Goal: Transaction & Acquisition: Purchase product/service

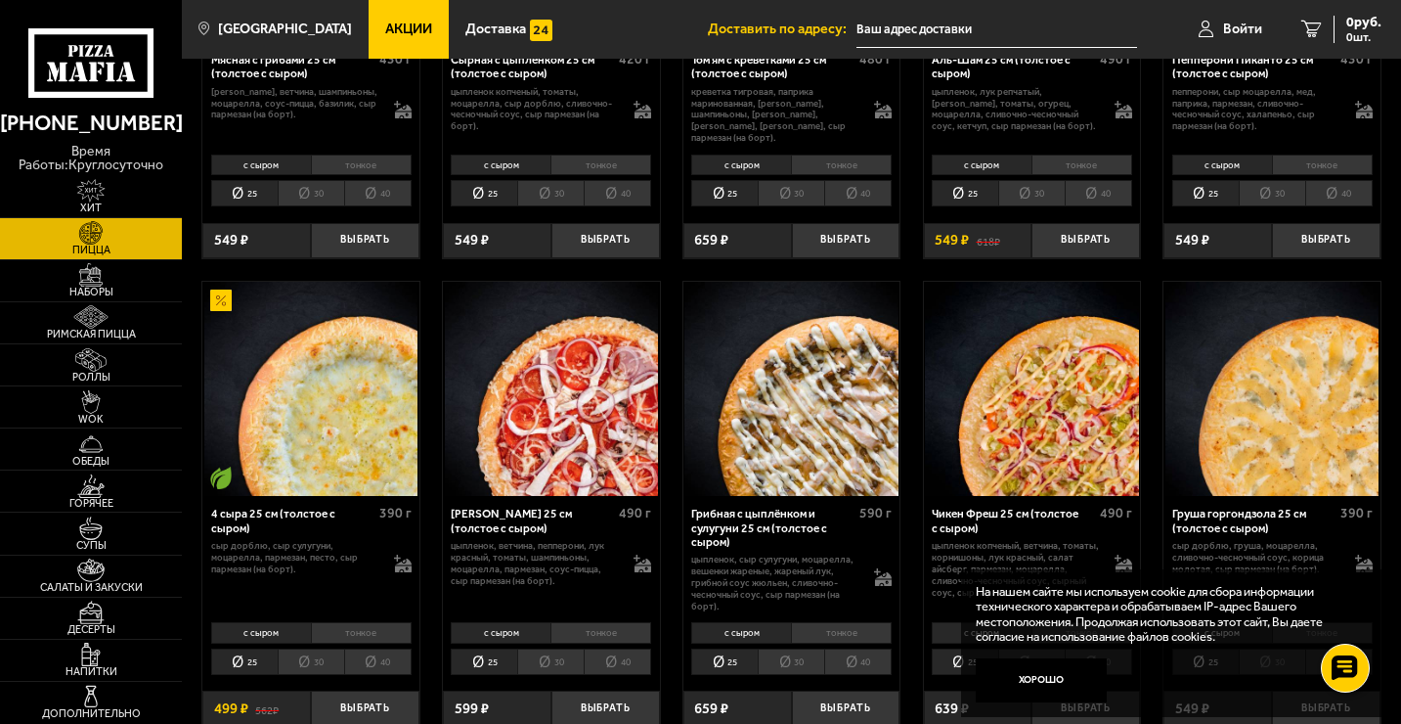
scroll to position [841, 0]
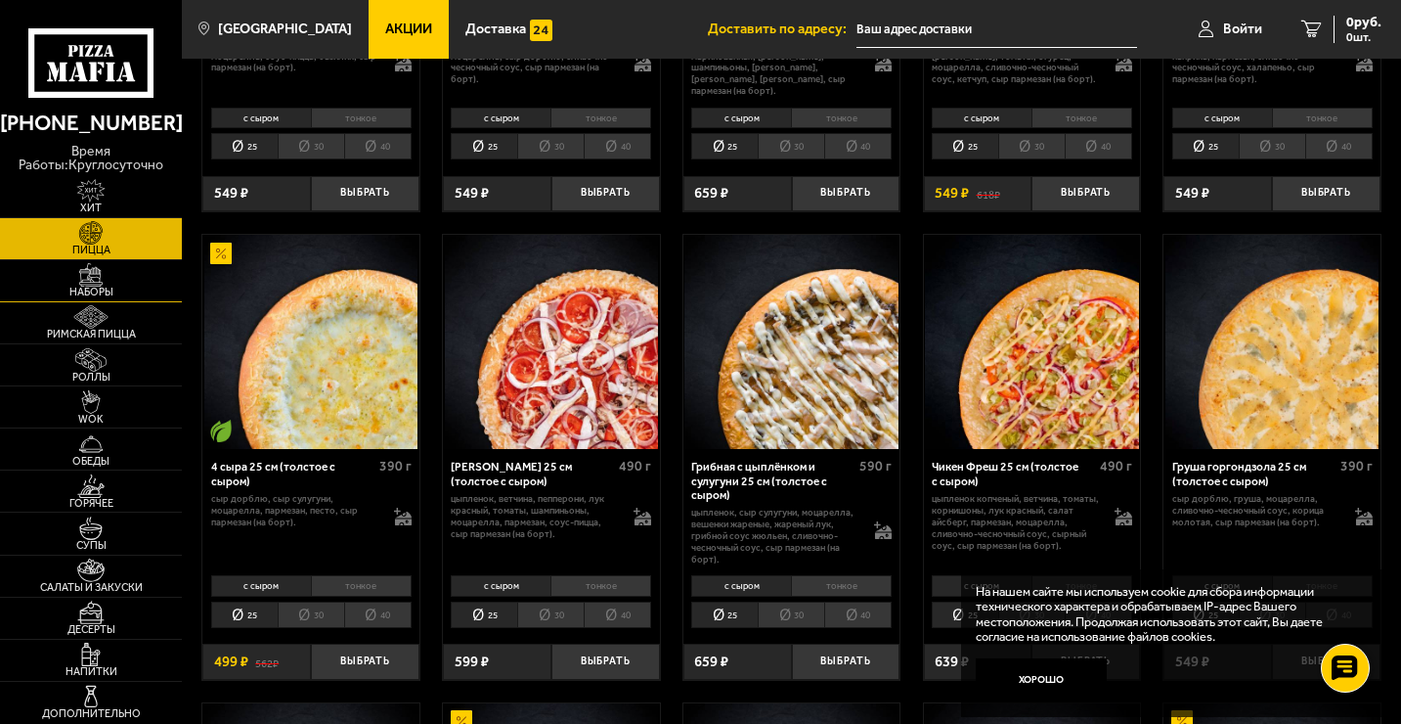
click at [104, 275] on img at bounding box center [91, 274] width 56 height 23
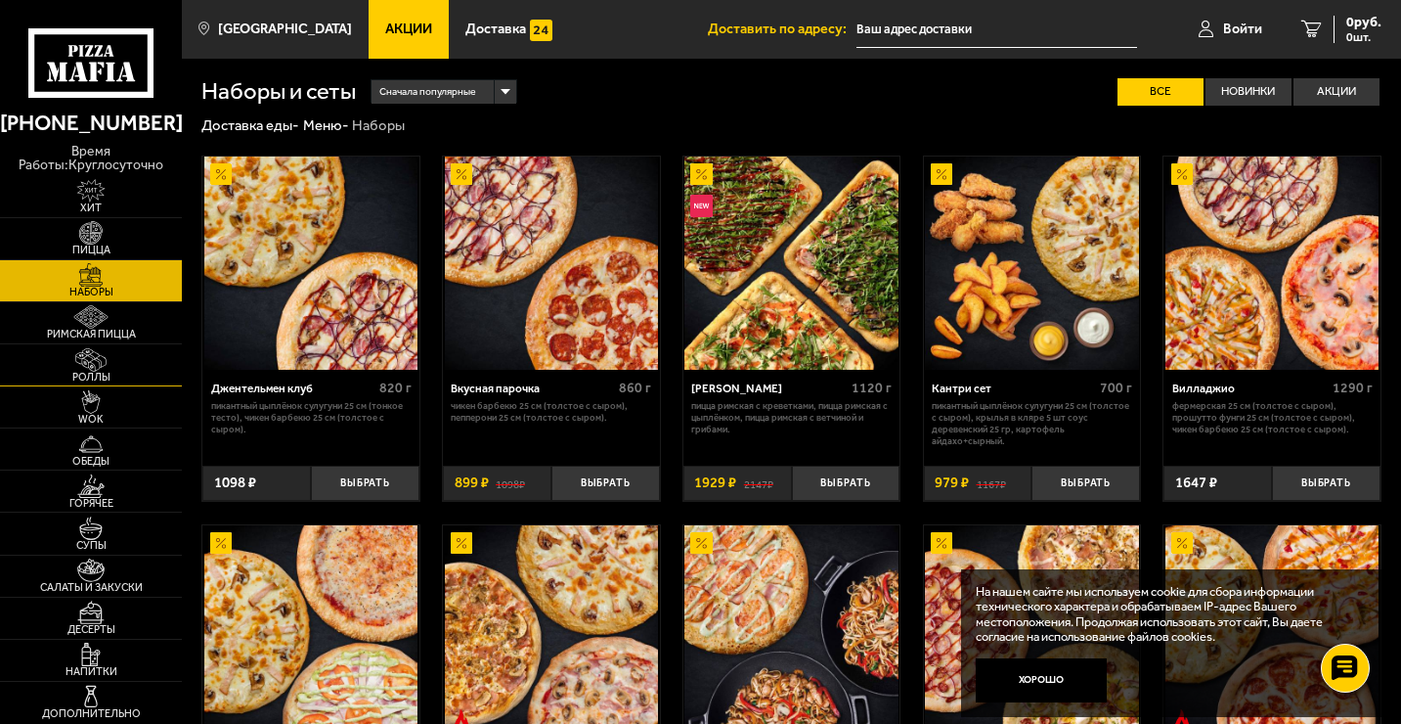
click at [126, 358] on link "Роллы" at bounding box center [91, 364] width 182 height 41
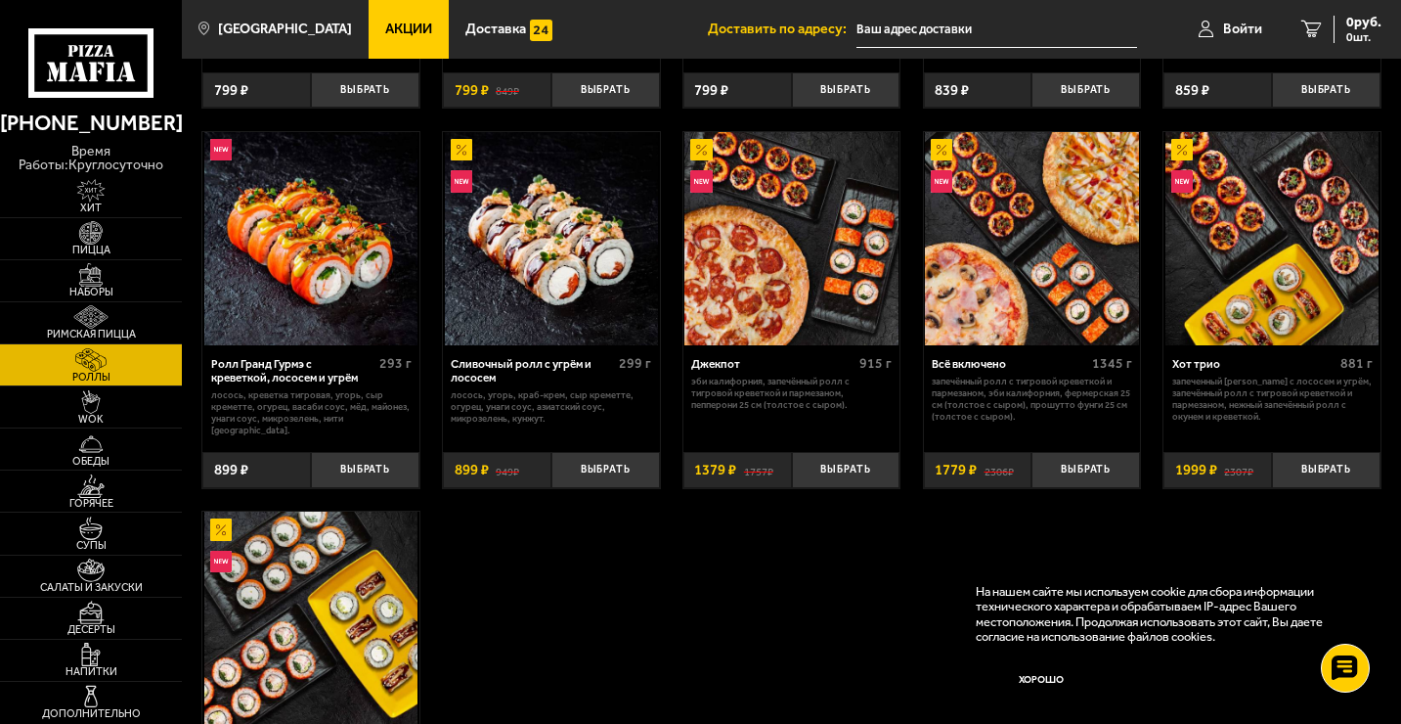
scroll to position [821, 0]
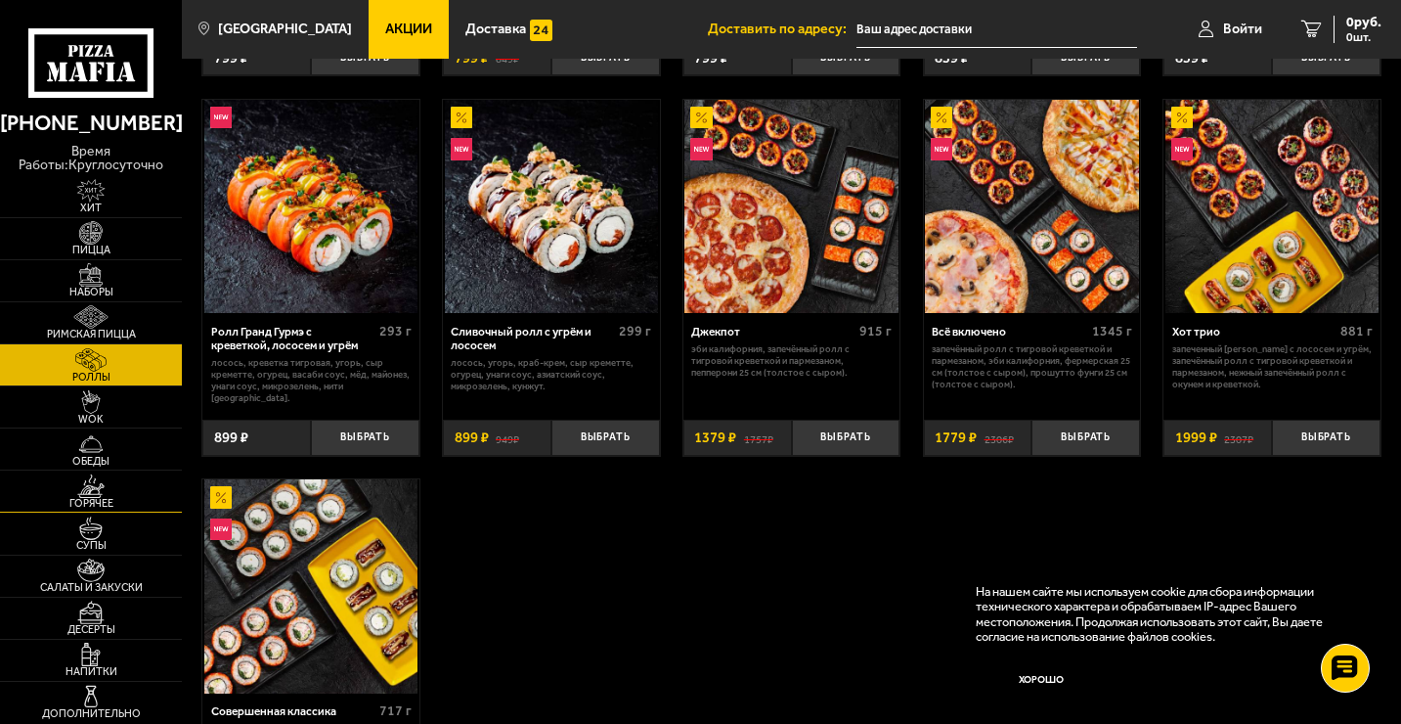
click at [140, 490] on link "Горячее" at bounding box center [91, 490] width 182 height 41
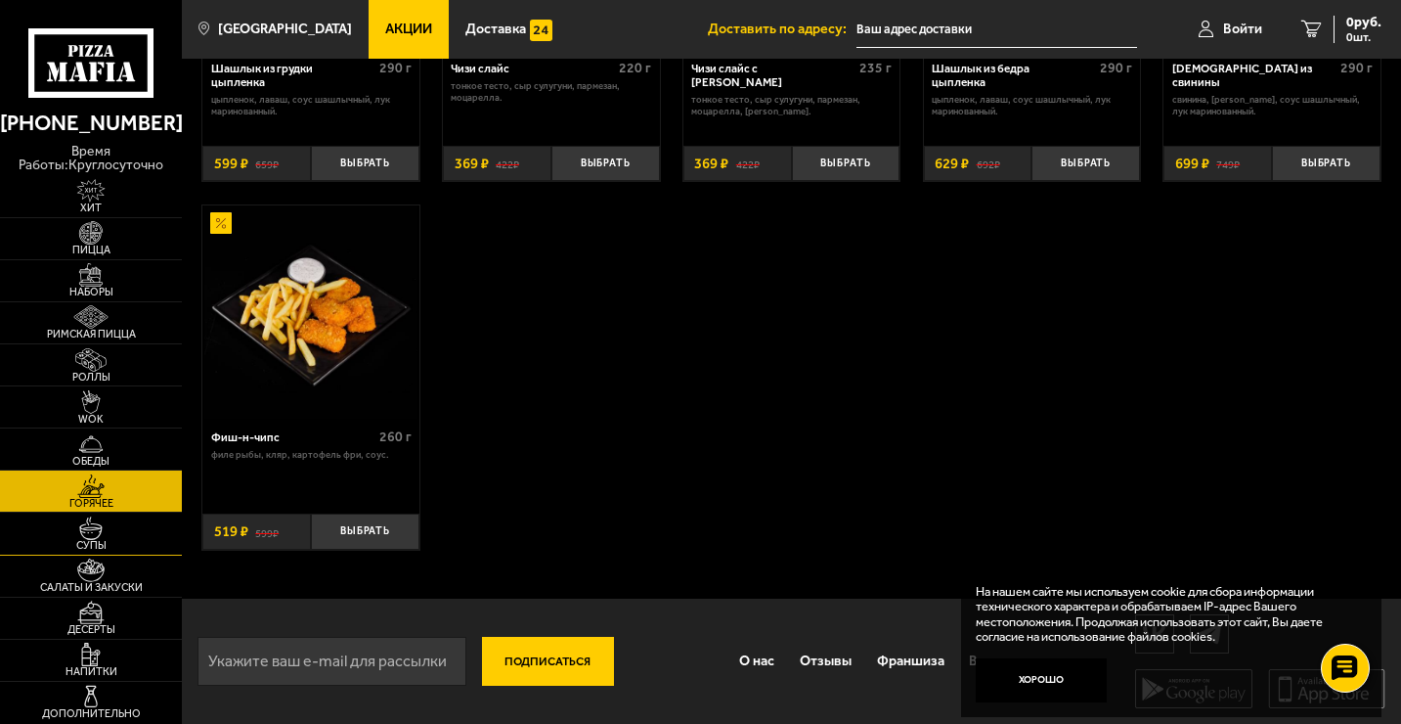
scroll to position [1163, 0]
click at [98, 697] on img at bounding box center [91, 695] width 56 height 23
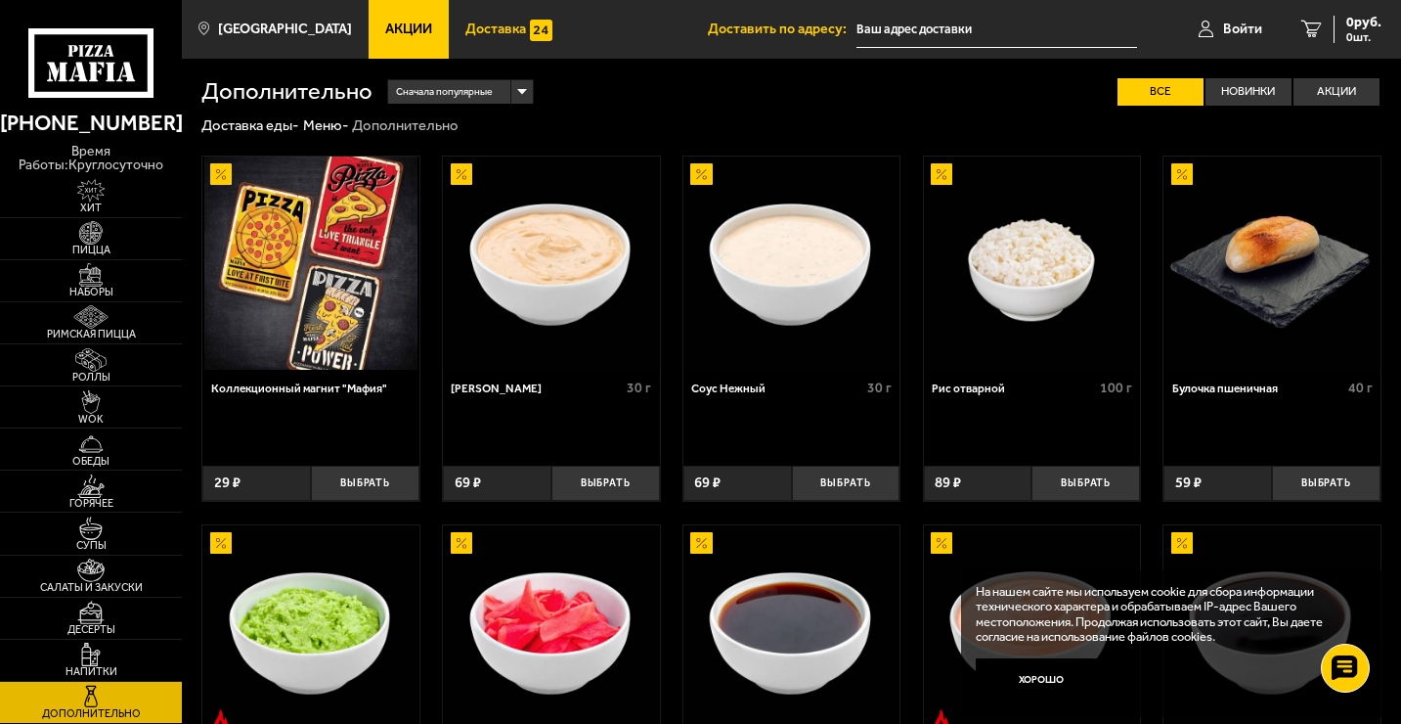
click at [487, 24] on span "Доставка" at bounding box center [495, 29] width 61 height 14
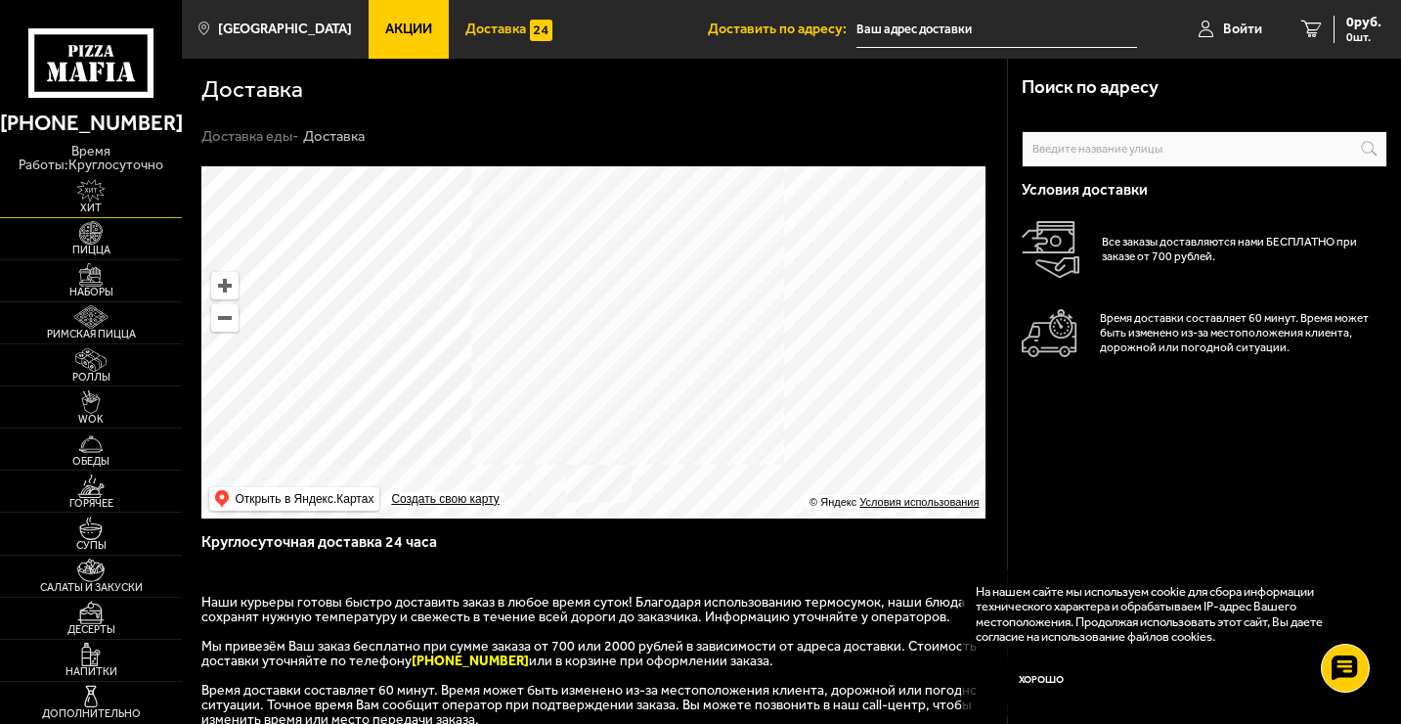
click at [104, 189] on img at bounding box center [91, 190] width 56 height 23
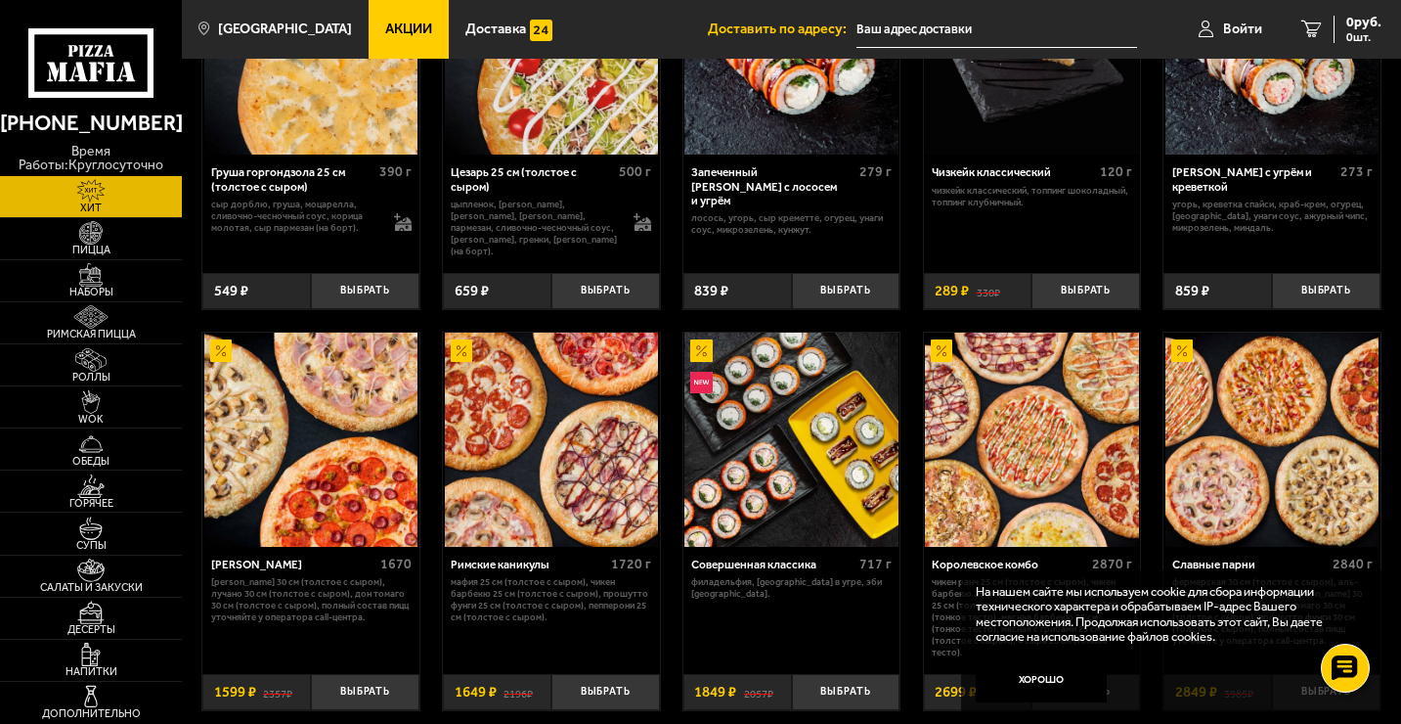
scroll to position [645, 0]
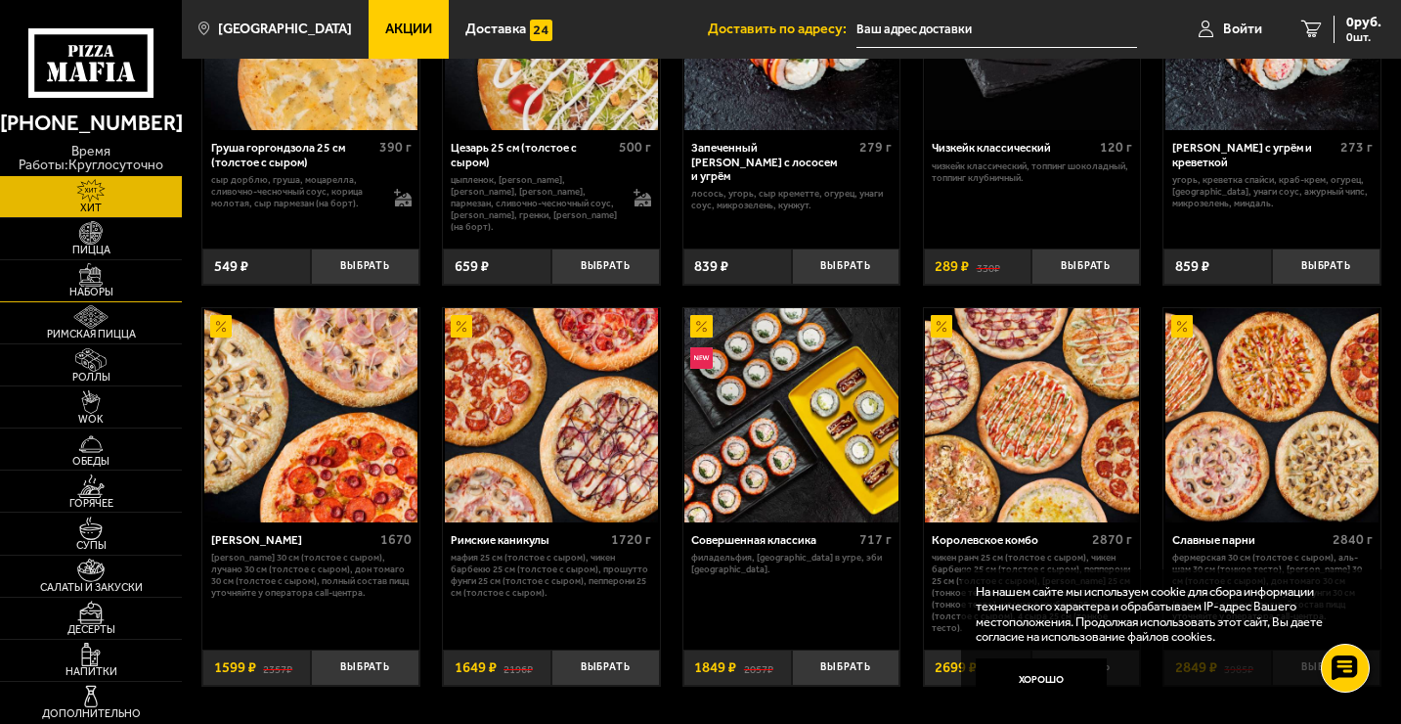
click at [83, 281] on img at bounding box center [91, 274] width 56 height 23
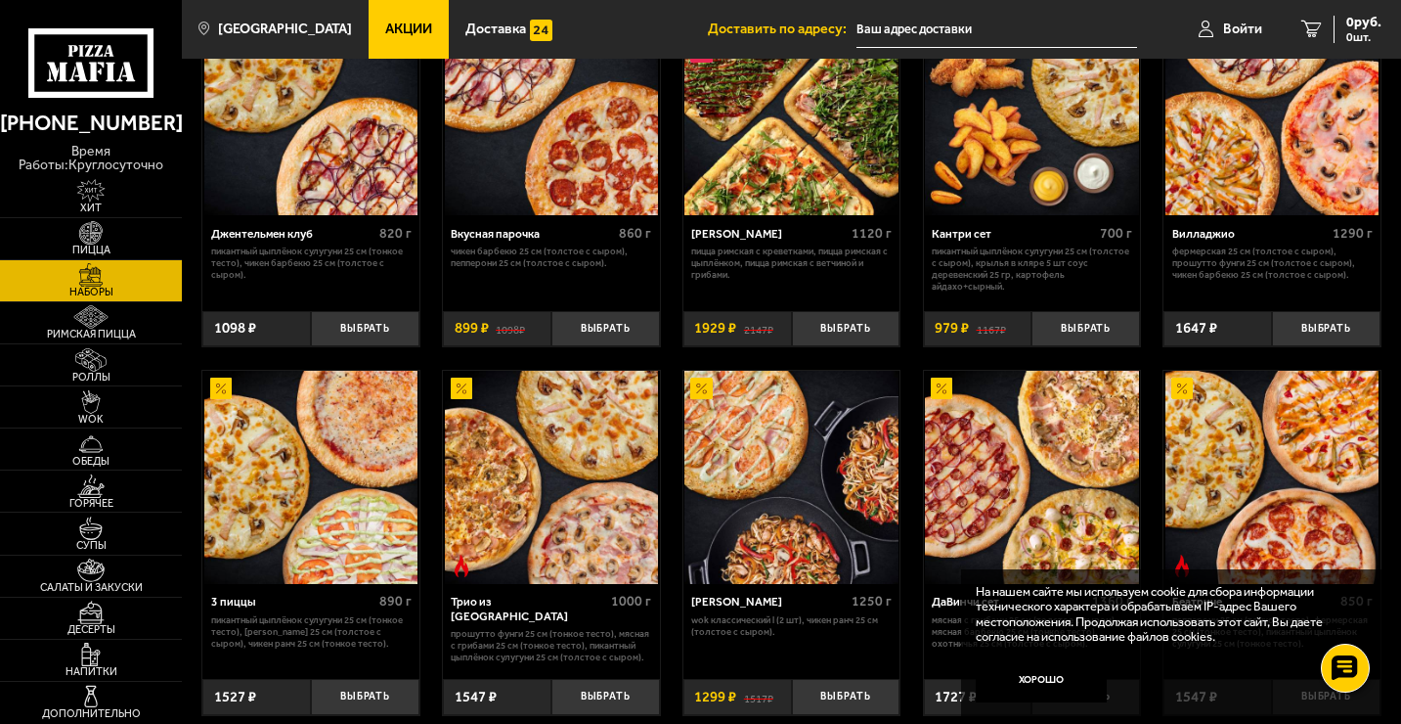
scroll to position [235, 0]
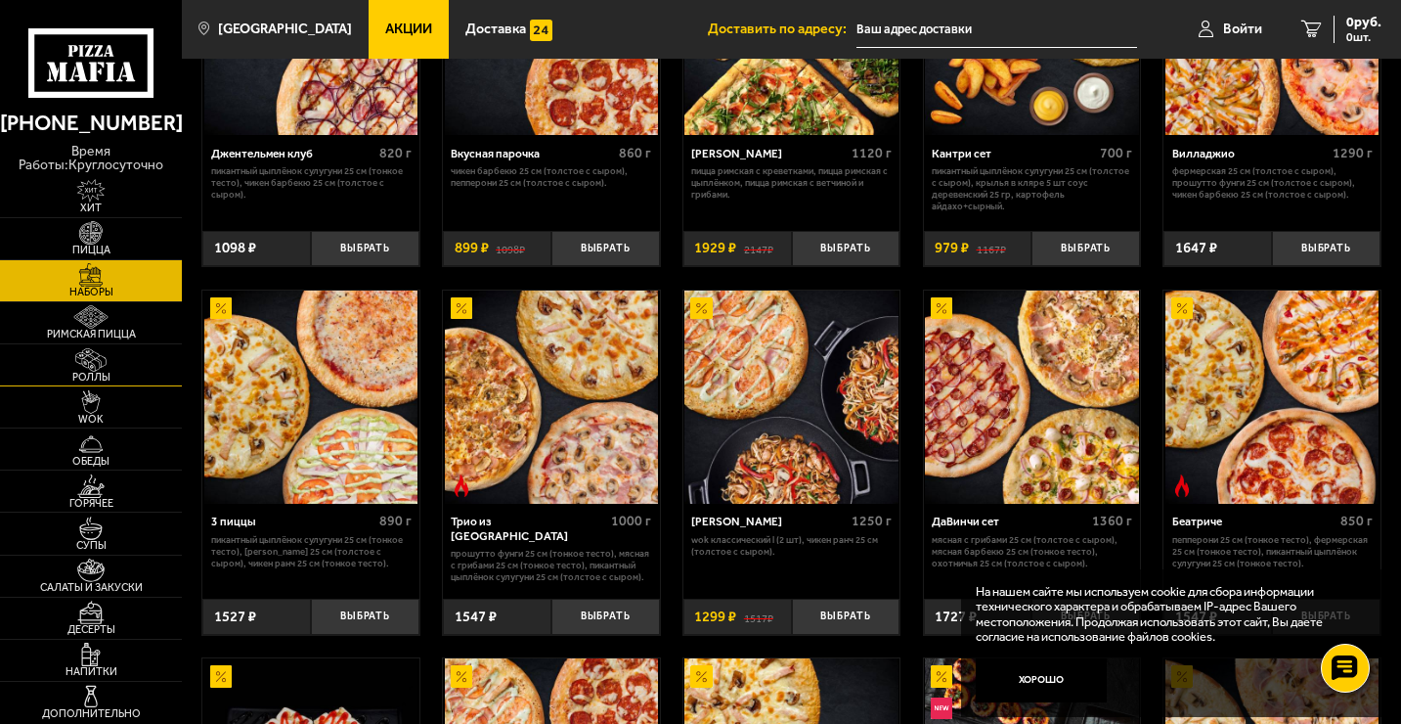
click at [144, 369] on link "Роллы" at bounding box center [91, 364] width 182 height 41
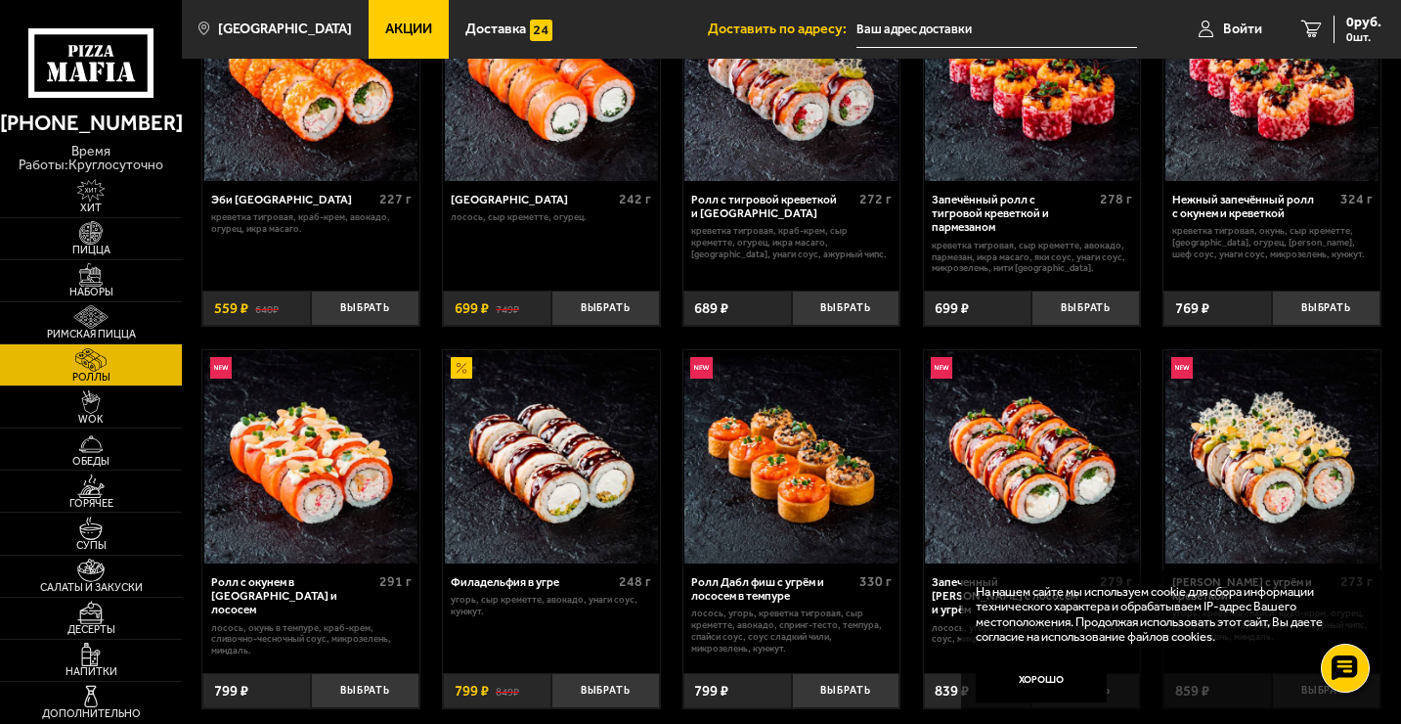
scroll to position [352, 0]
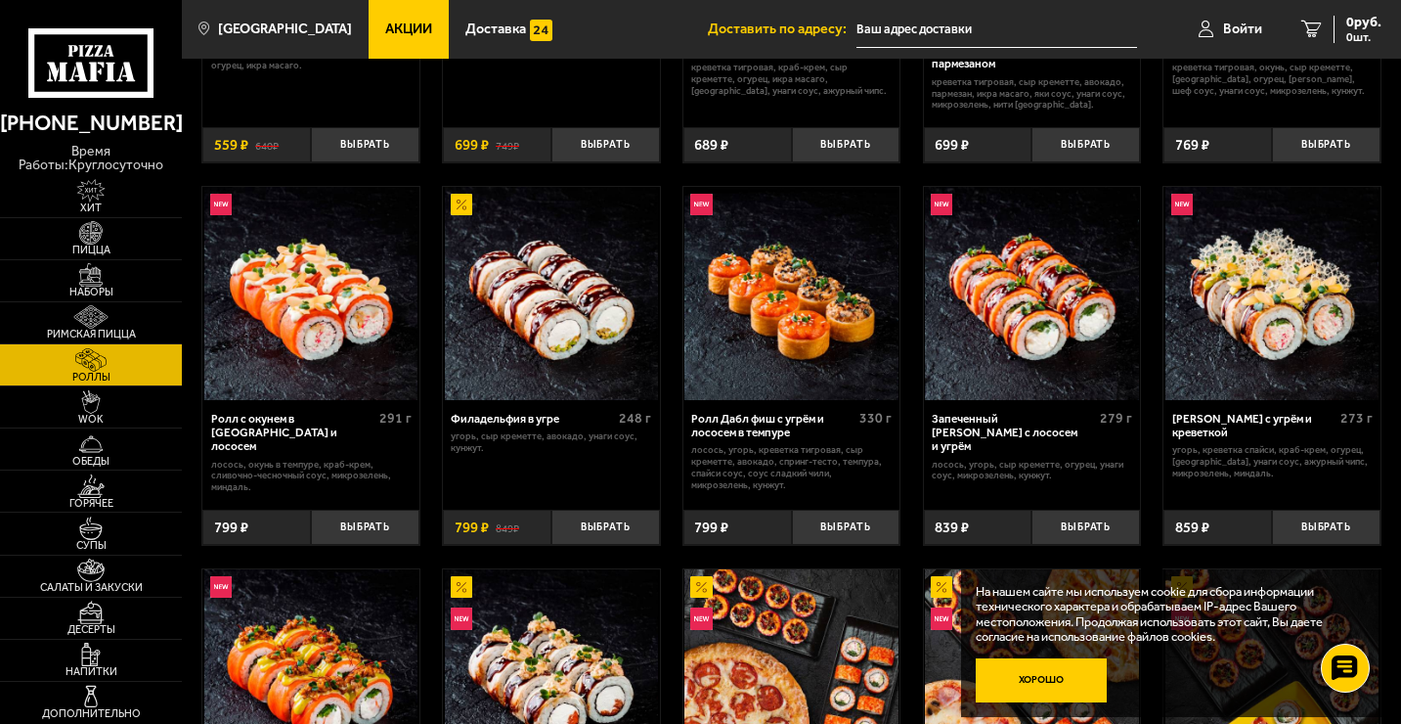
click at [1058, 680] on button "Хорошо" at bounding box center [1041, 680] width 131 height 44
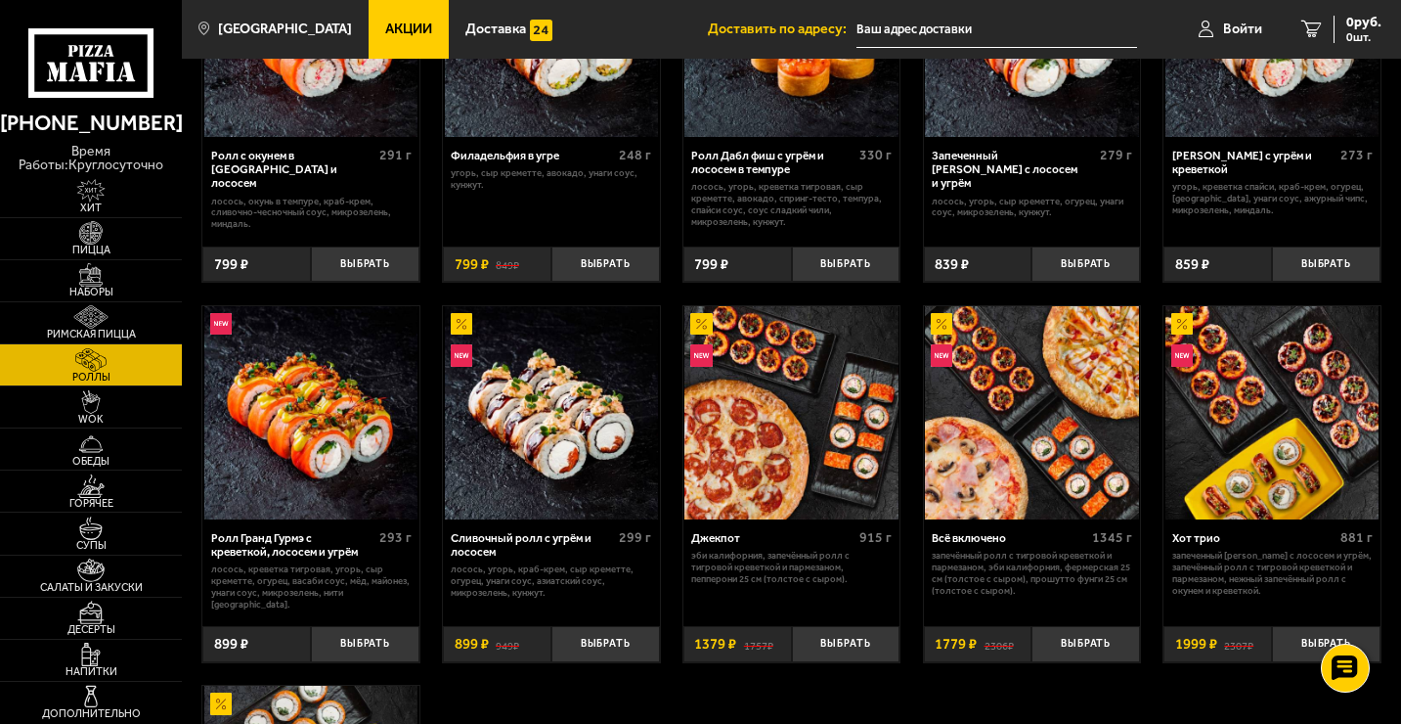
scroll to position [567, 0]
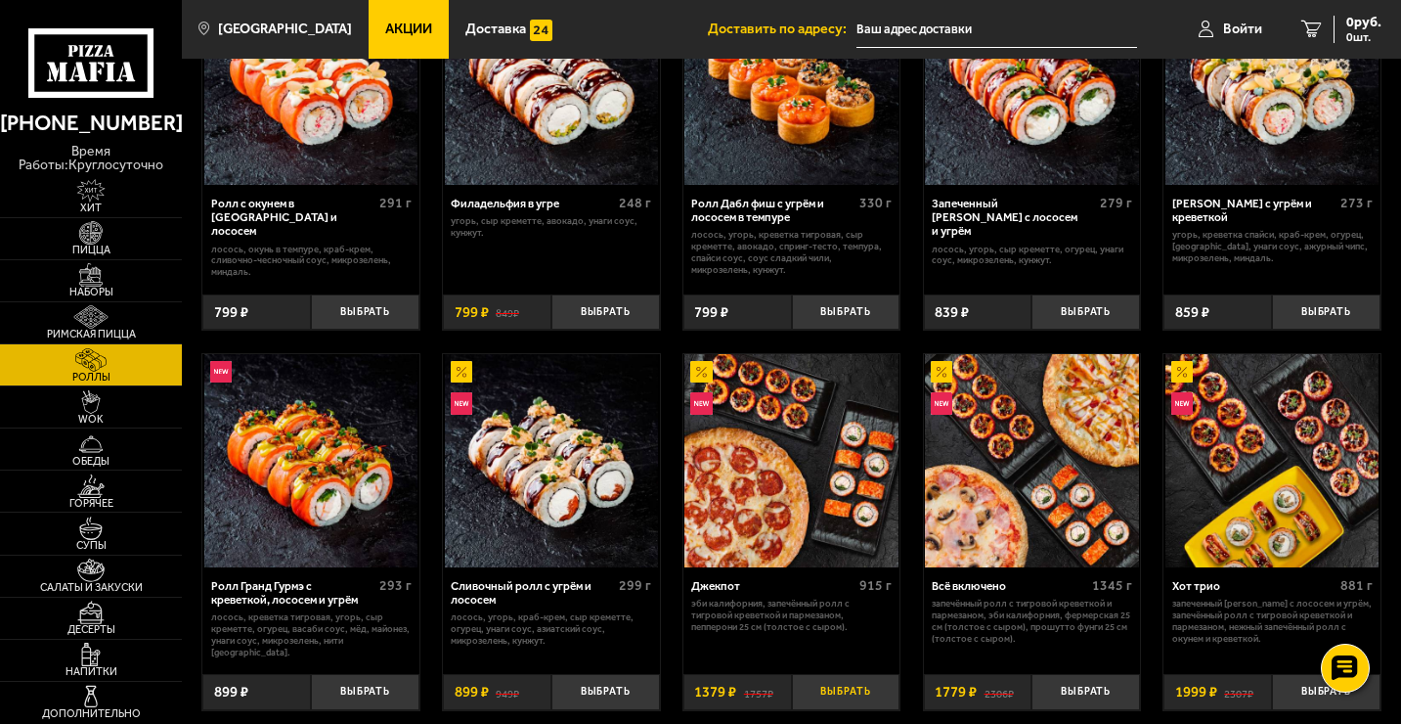
click at [854, 682] on button "Выбрать" at bounding box center [846, 692] width 109 height 36
click at [930, 30] on input "text" at bounding box center [973, 30] width 281 height 36
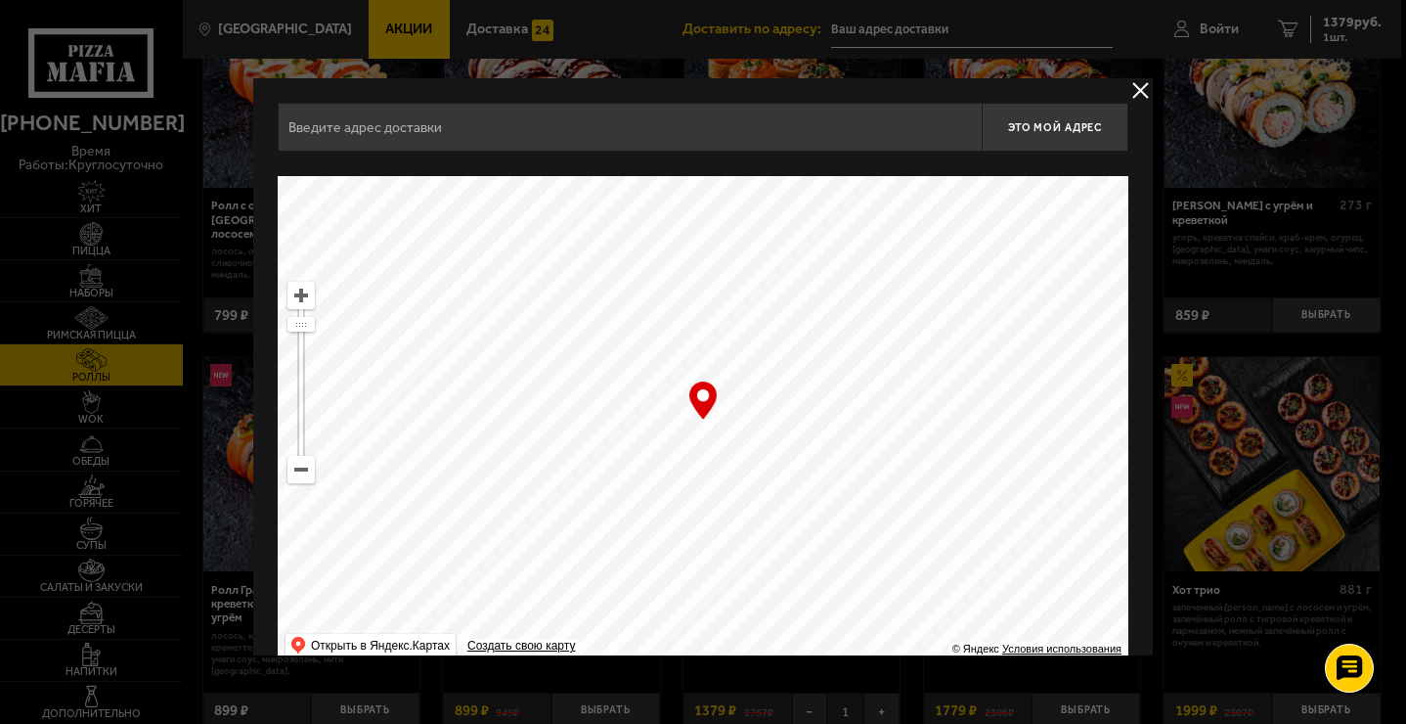
click at [619, 134] on input "text" at bounding box center [630, 127] width 704 height 49
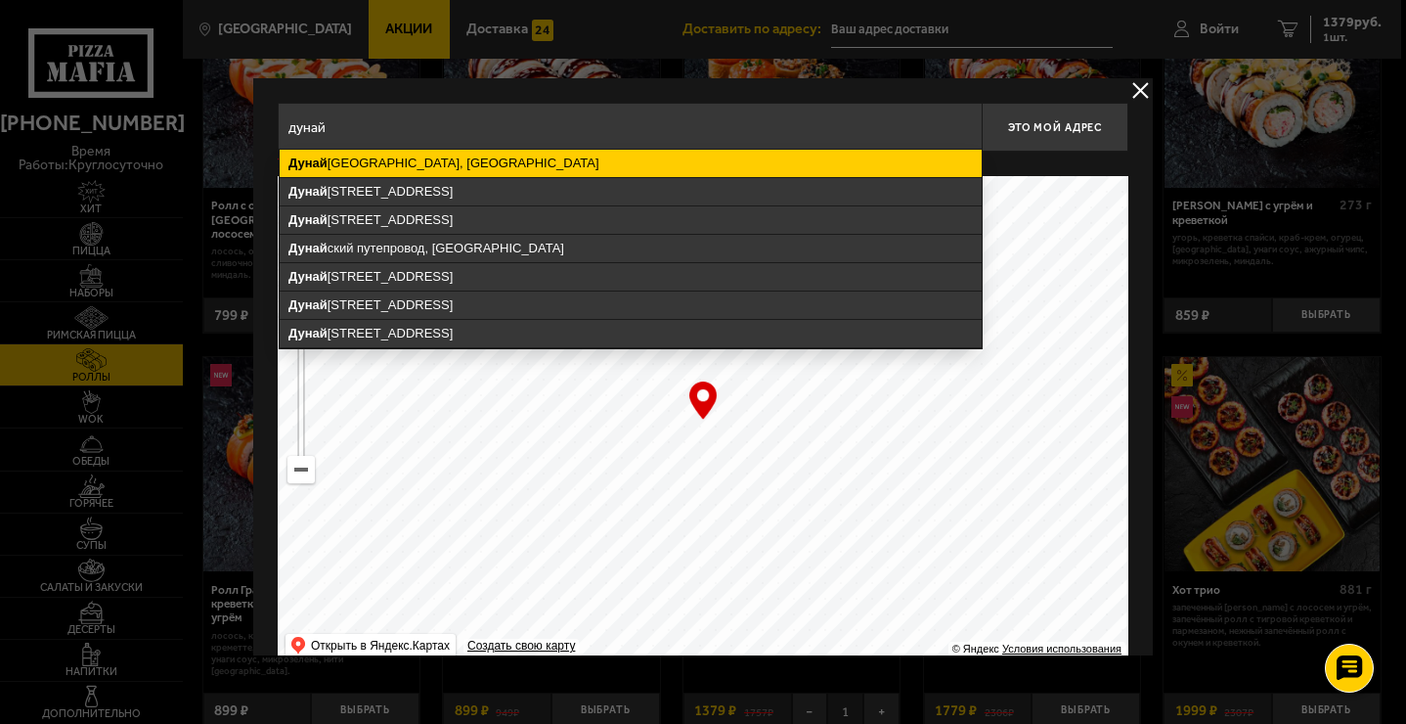
click at [556, 164] on ymaps "[GEOGRAPHIC_DATA], [GEOGRAPHIC_DATA]" at bounding box center [631, 163] width 702 height 27
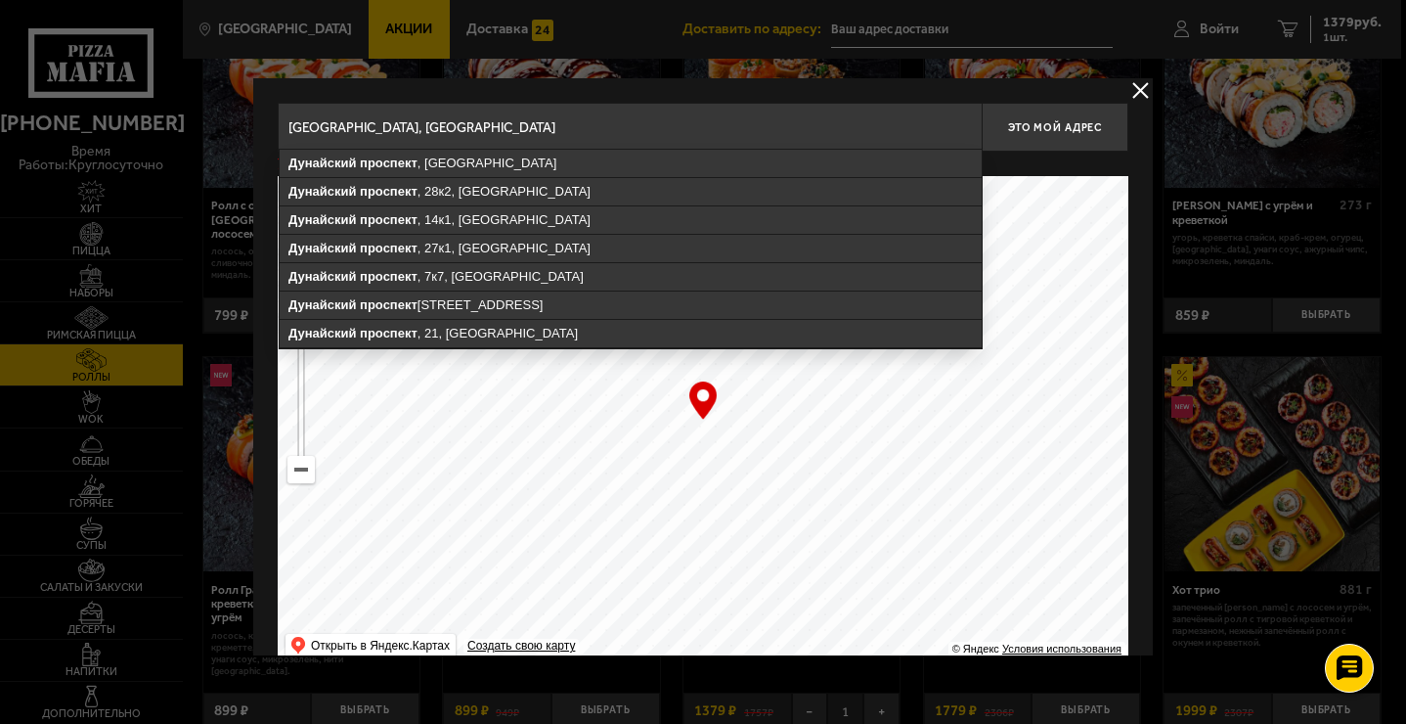
click at [537, 127] on input "[GEOGRAPHIC_DATA], [GEOGRAPHIC_DATA]" at bounding box center [630, 127] width 704 height 49
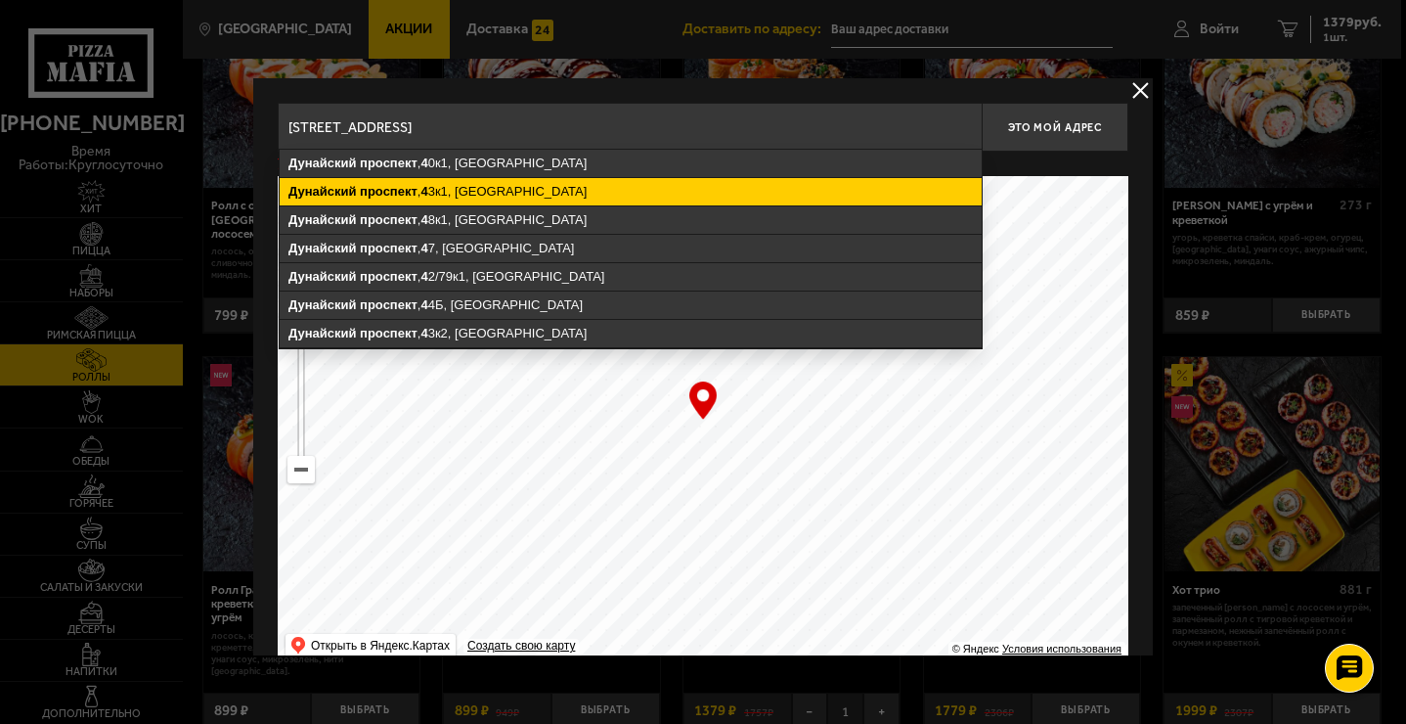
click at [491, 191] on ymaps "[STREET_ADDRESS]" at bounding box center [631, 191] width 702 height 27
type input "[STREET_ADDRESS]"
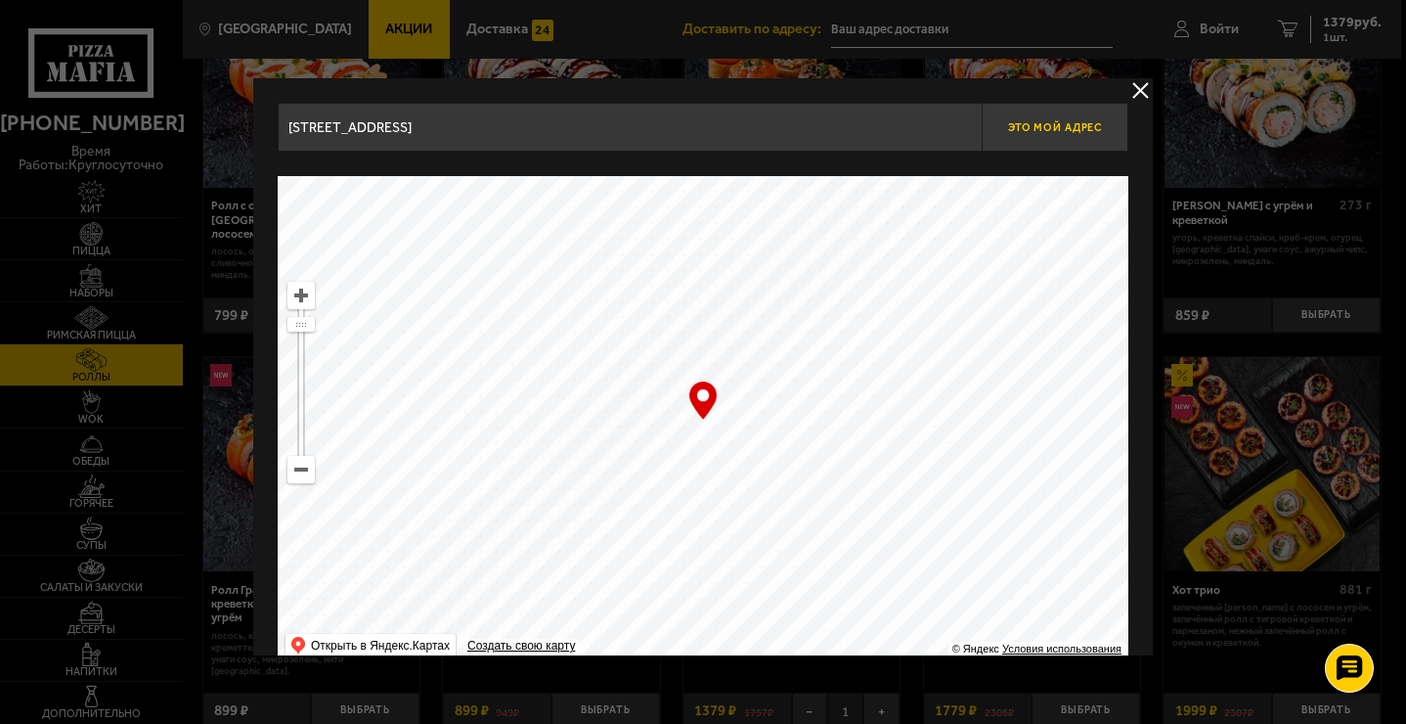
click at [1050, 121] on span "Это мой адрес" at bounding box center [1055, 127] width 94 height 13
type input "[STREET_ADDRESS]"
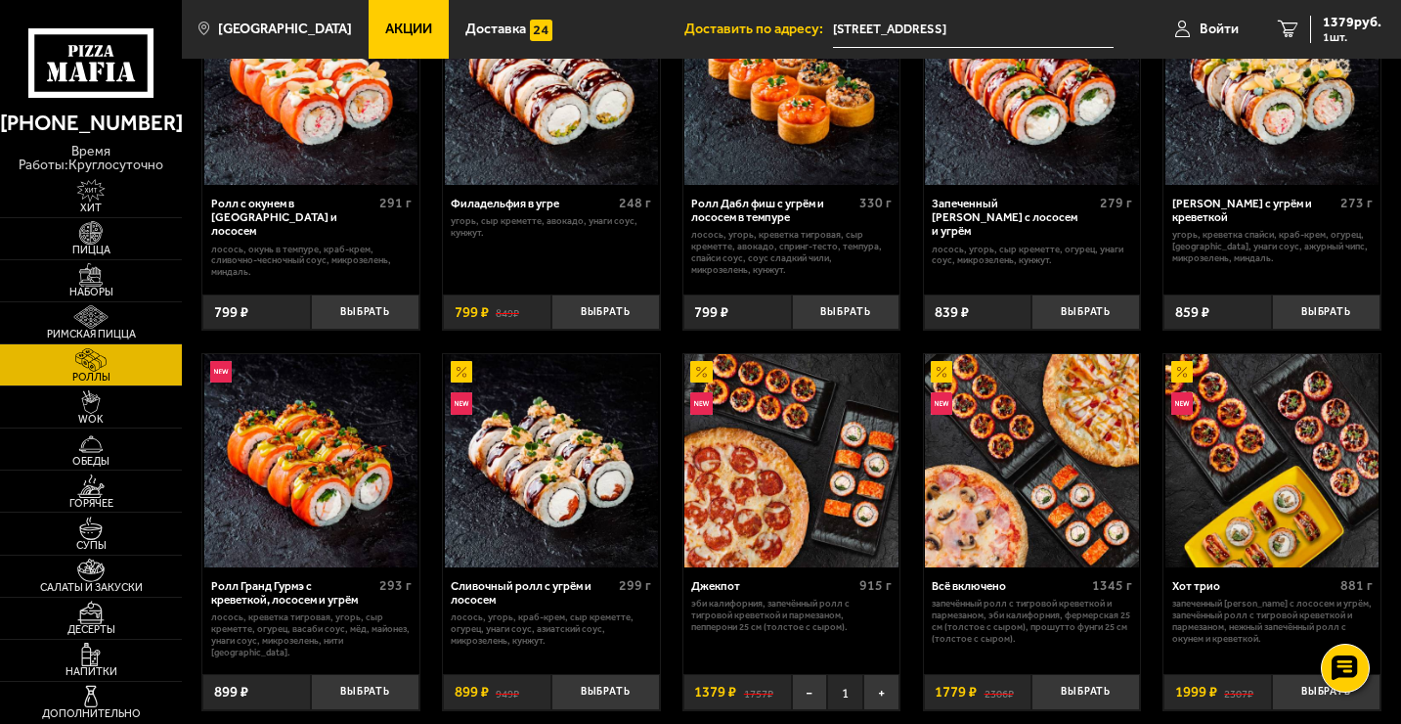
click at [998, 27] on input "[STREET_ADDRESS]" at bounding box center [973, 30] width 281 height 36
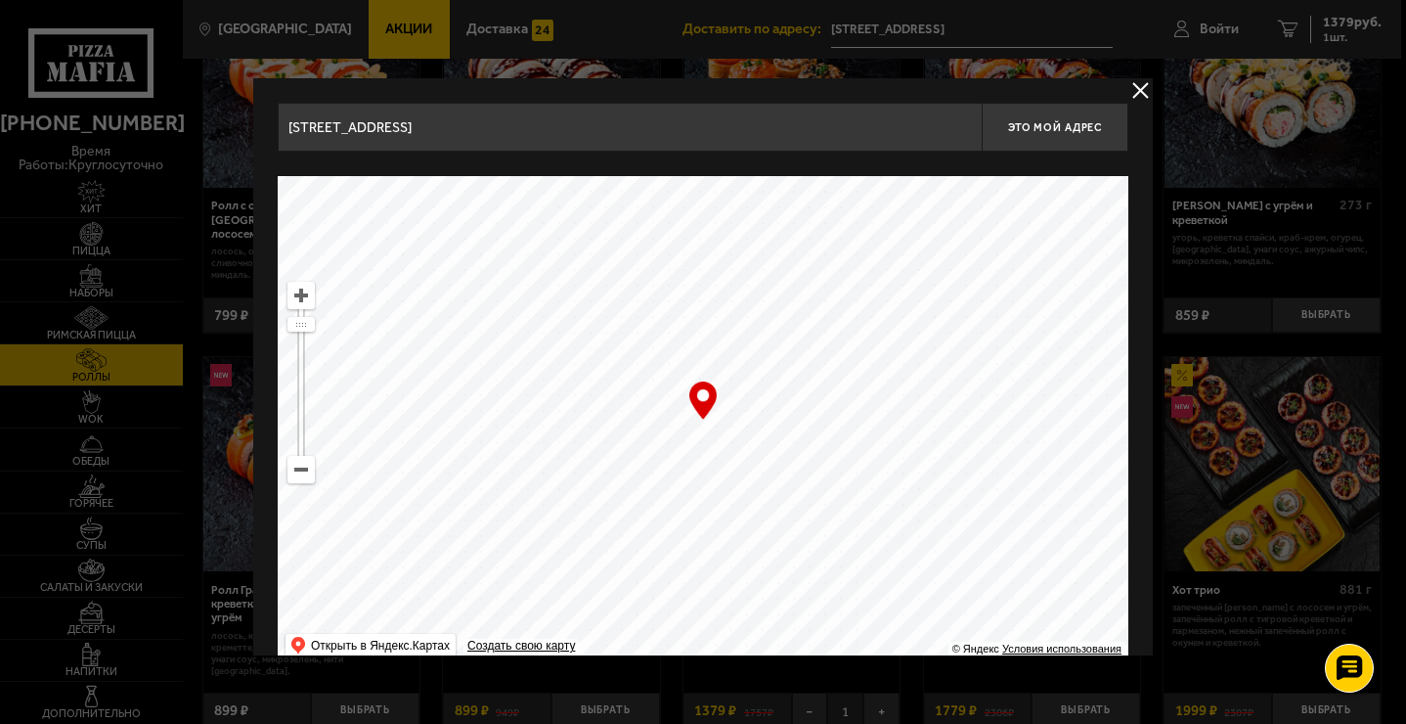
click at [482, 123] on input "[STREET_ADDRESS]" at bounding box center [630, 127] width 704 height 49
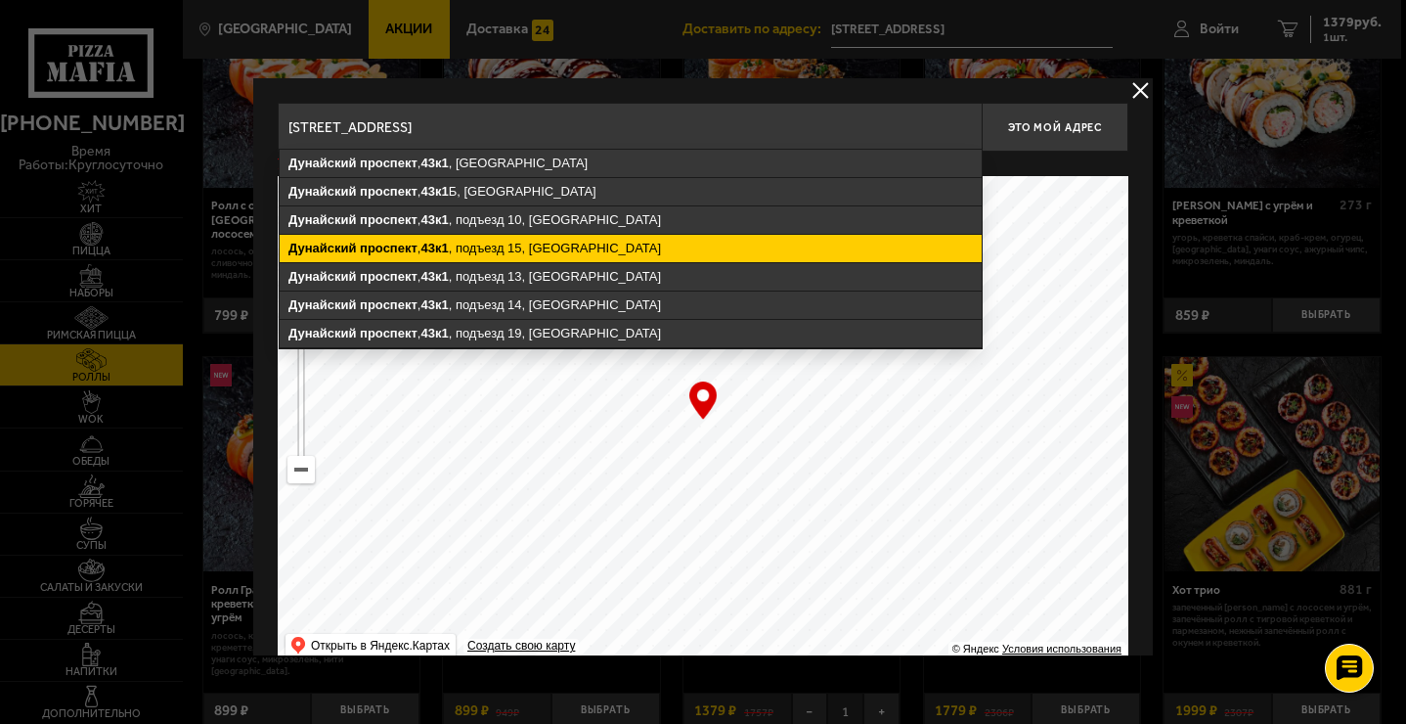
click at [482, 244] on ymaps "[STREET_ADDRESS]" at bounding box center [631, 248] width 702 height 27
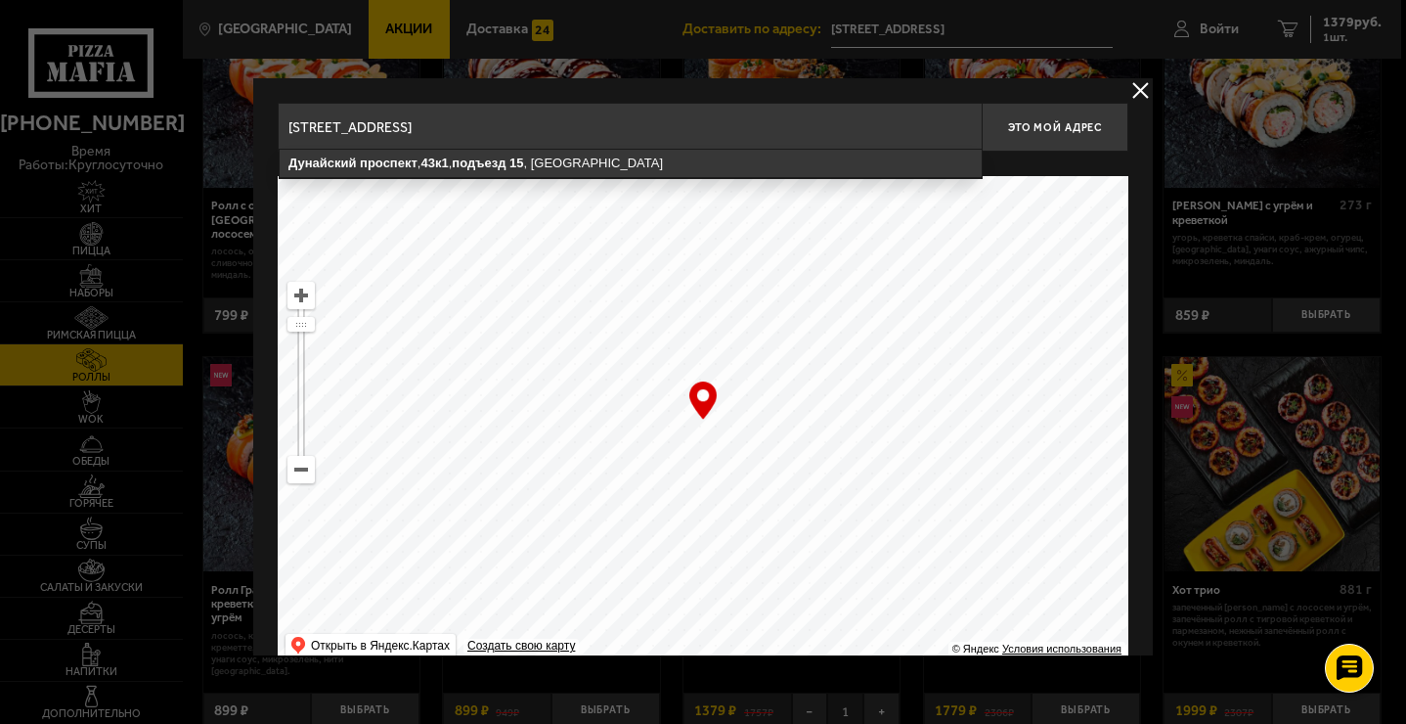
click at [629, 127] on input "[STREET_ADDRESS]" at bounding box center [630, 127] width 704 height 49
click at [665, 130] on input "[STREET_ADDRESS]" at bounding box center [630, 127] width 704 height 49
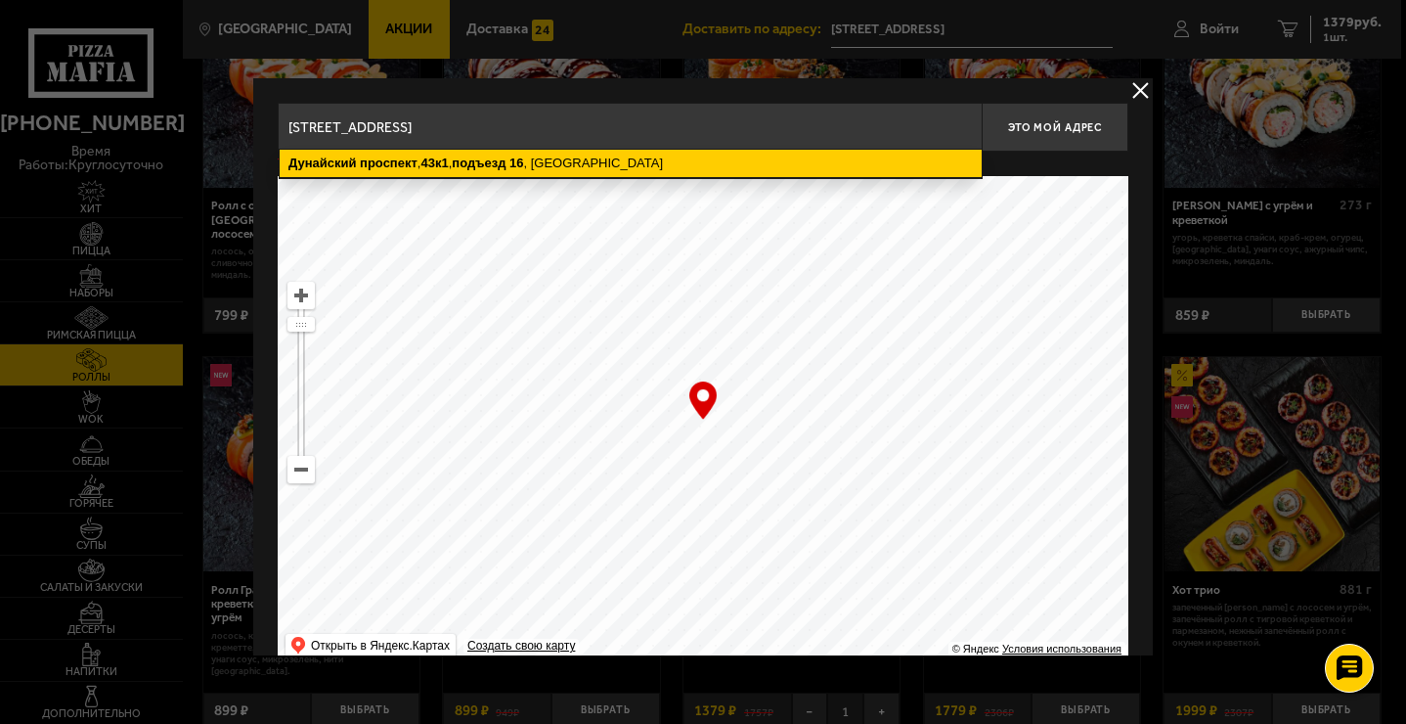
click at [625, 157] on ymaps "[STREET_ADDRESS]" at bounding box center [631, 163] width 702 height 27
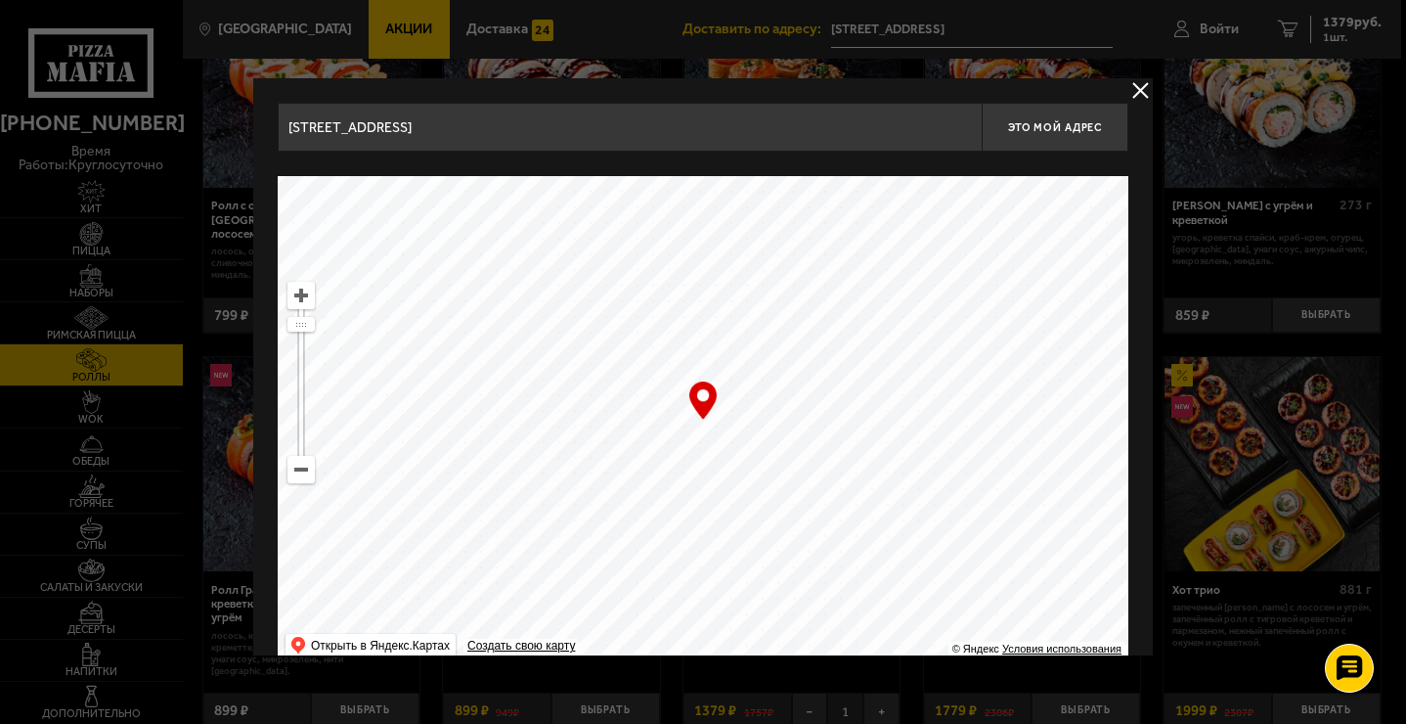
click at [664, 131] on input "[STREET_ADDRESS]" at bounding box center [630, 127] width 704 height 49
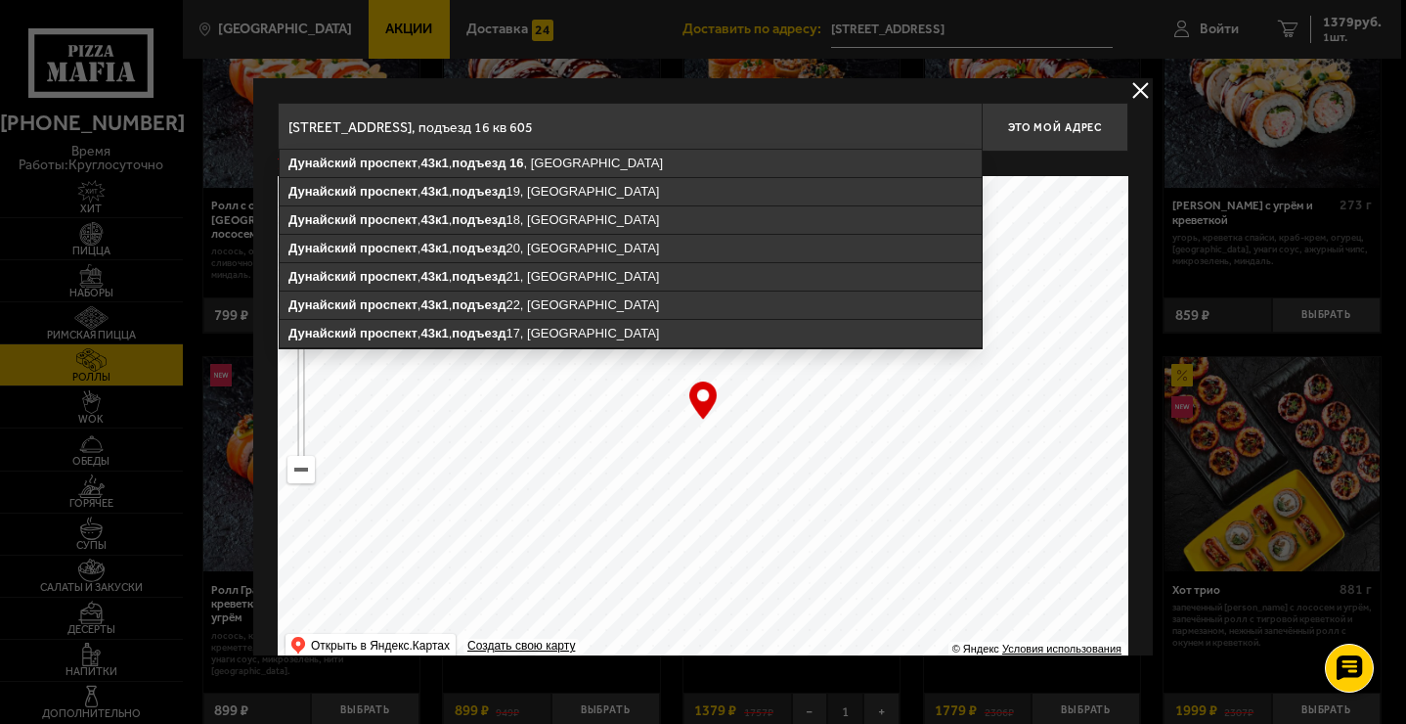
click at [839, 134] on input "[STREET_ADDRESS], подъезд 16 кв 605" at bounding box center [630, 127] width 704 height 49
click at [687, 127] on input "[STREET_ADDRESS], подъезд 16 кв 605" at bounding box center [630, 127] width 704 height 49
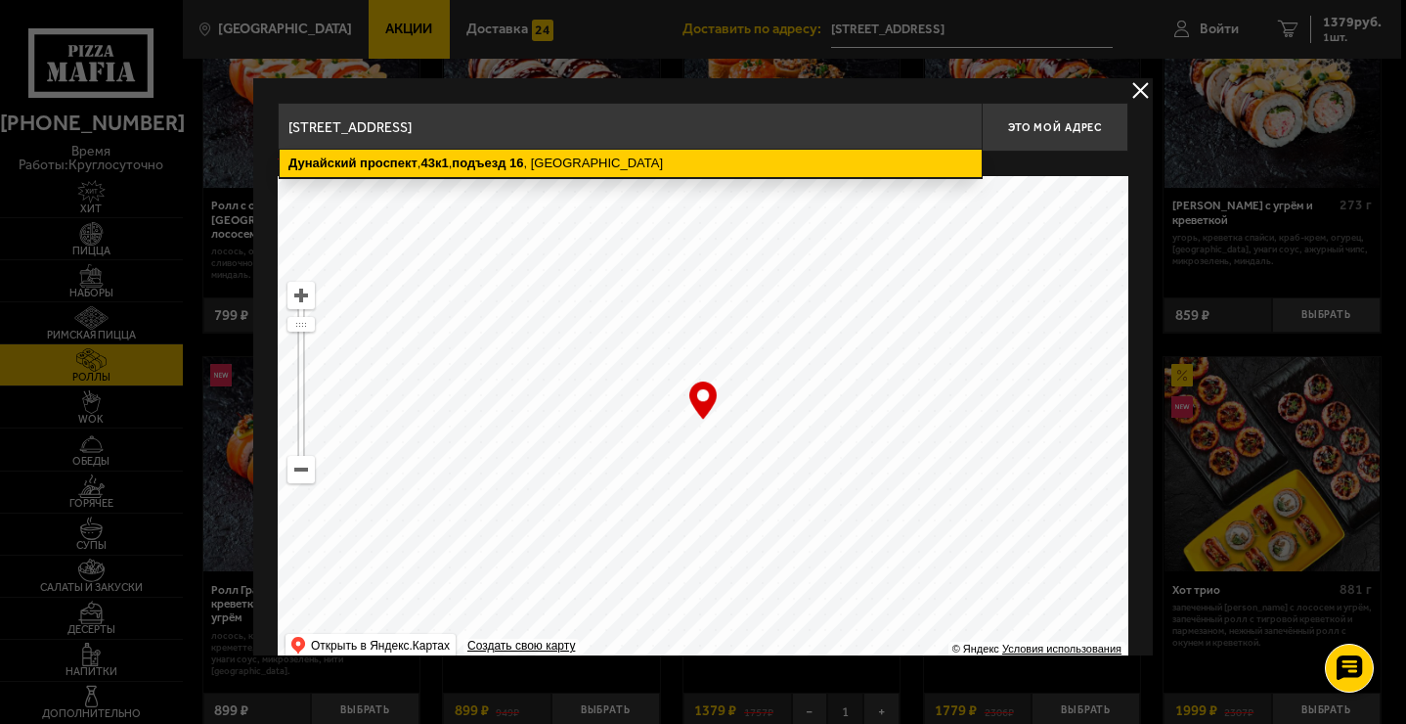
click at [647, 164] on ymaps "[STREET_ADDRESS]" at bounding box center [631, 163] width 702 height 27
type input "[STREET_ADDRESS]"
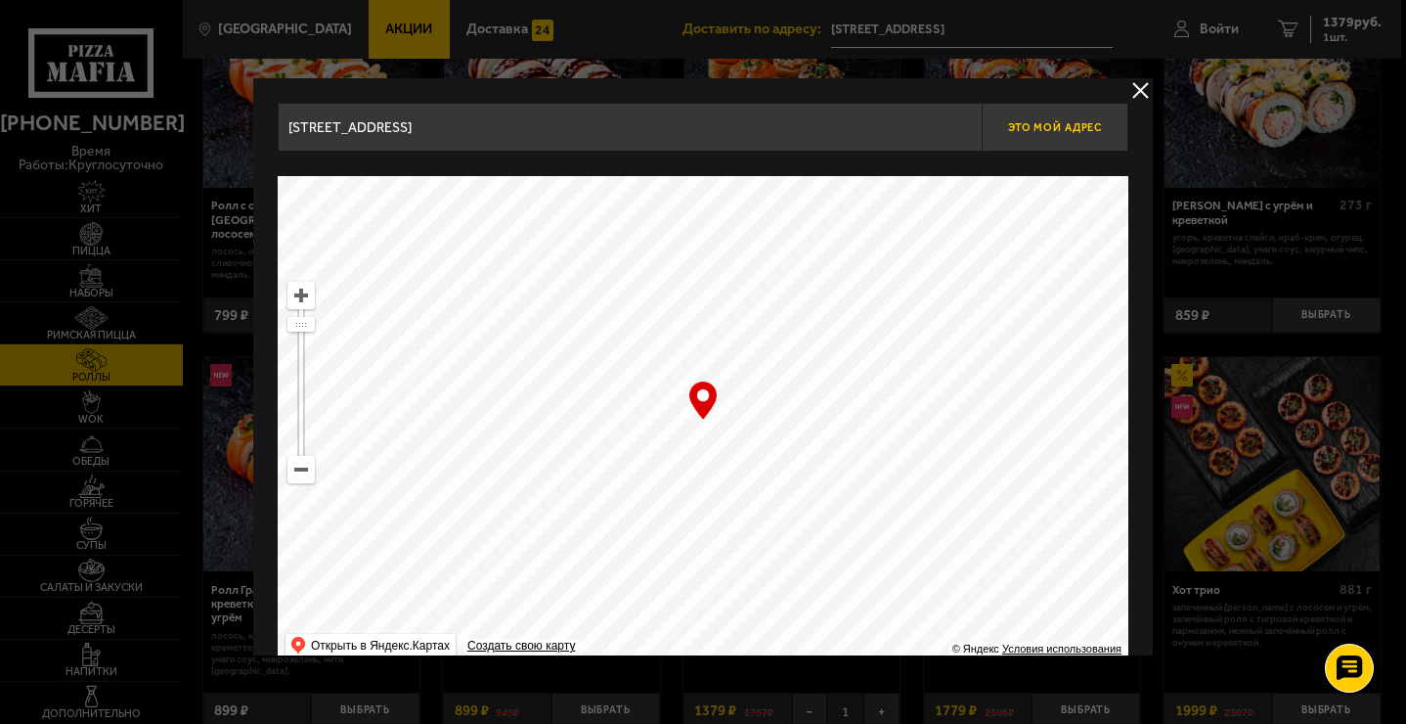
click at [1020, 122] on span "Это мой адрес" at bounding box center [1055, 127] width 94 height 13
type input "[STREET_ADDRESS]"
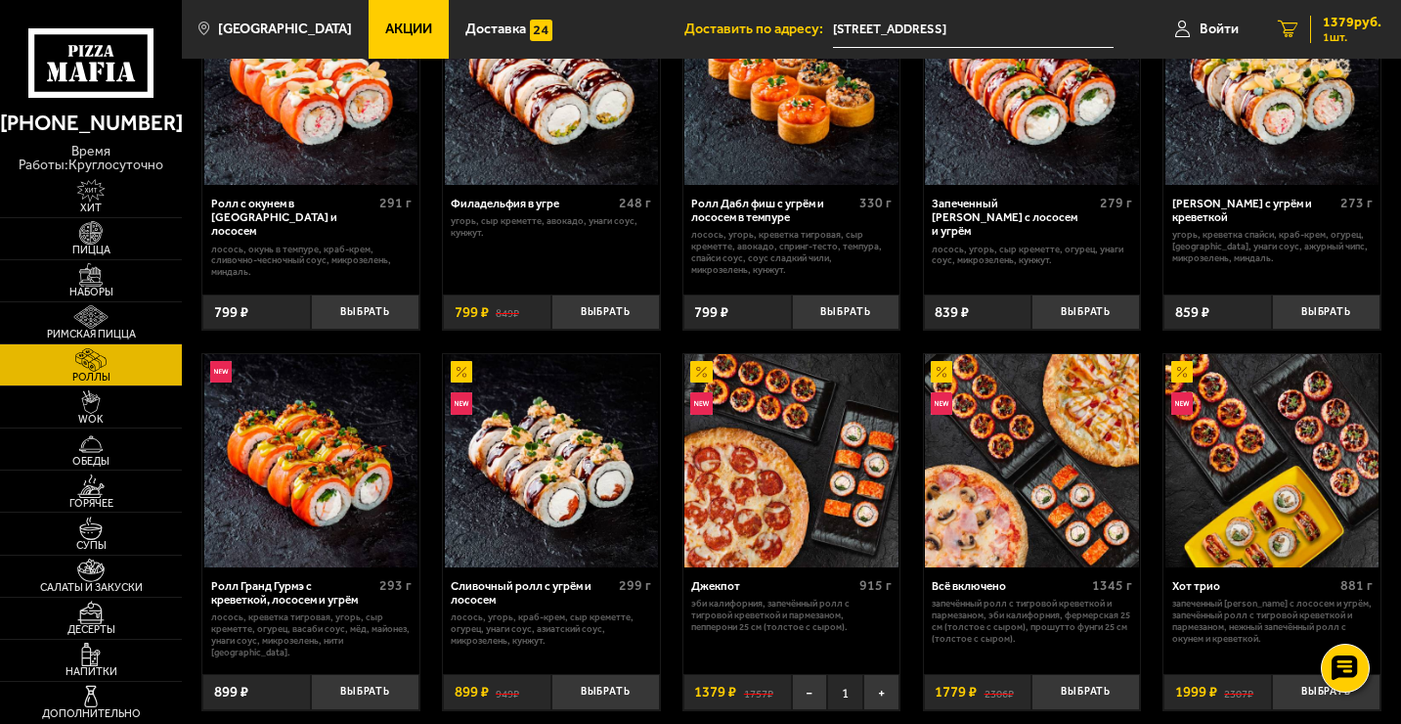
click at [1344, 25] on span "1379 руб." at bounding box center [1352, 23] width 59 height 14
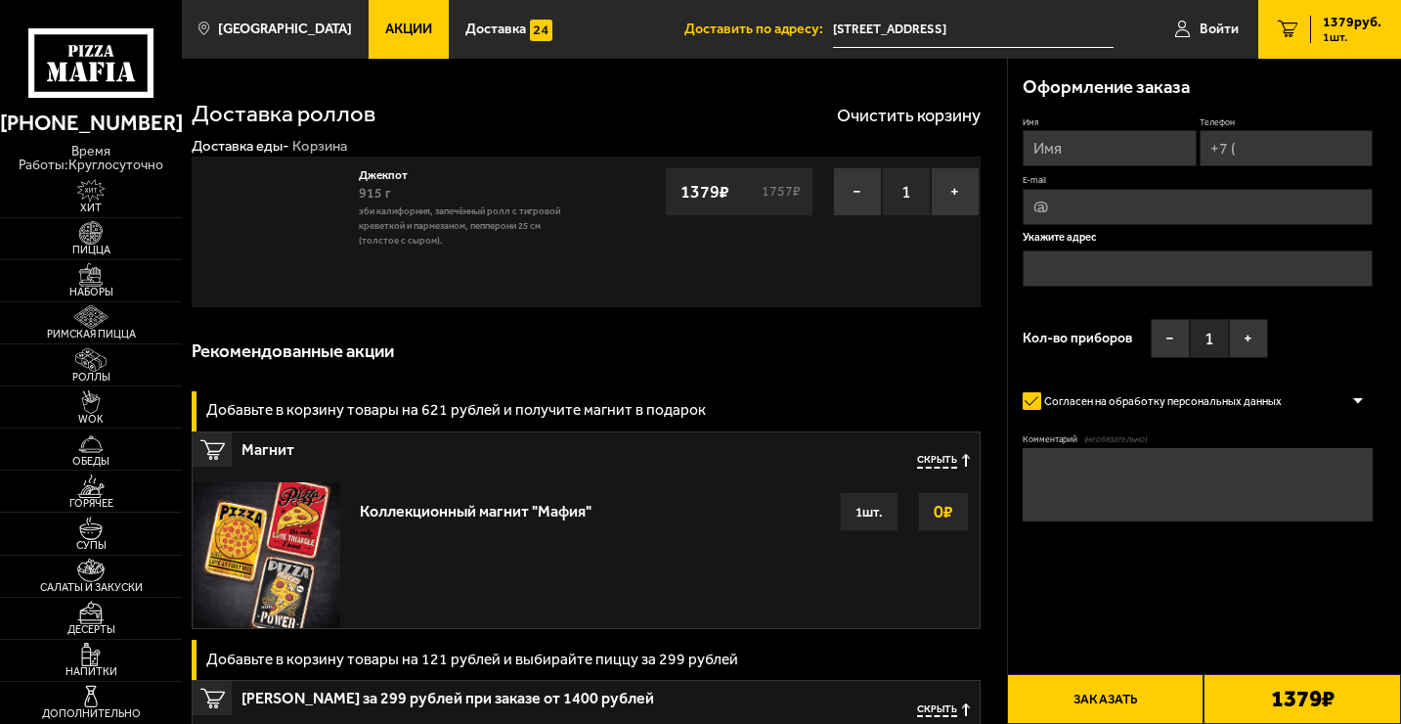
type input "[STREET_ADDRESS]"
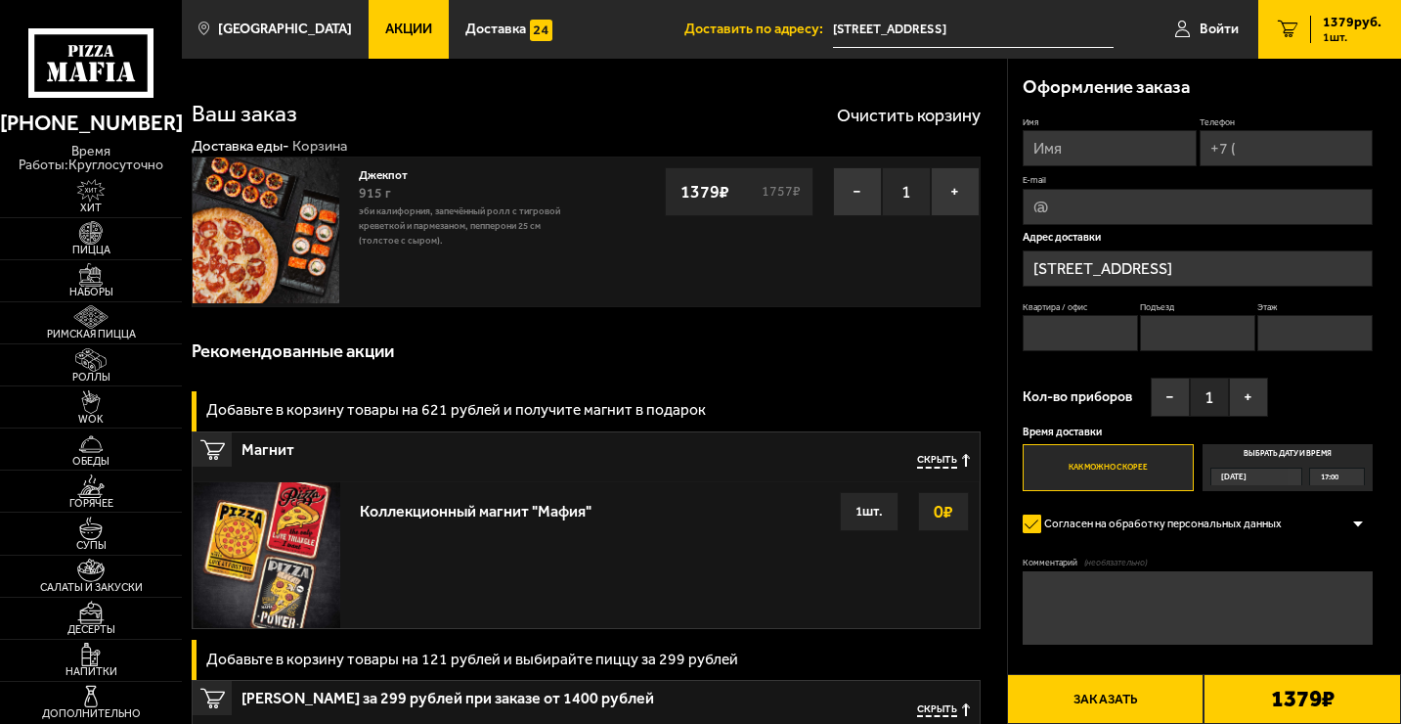
click at [1112, 332] on input "Квартира / офис" at bounding box center [1080, 333] width 115 height 36
type input "605"
click at [1332, 332] on input "Этаж" at bounding box center [1314, 333] width 115 height 36
type input "9"
click at [1195, 339] on input "Подъезд" at bounding box center [1197, 333] width 115 height 36
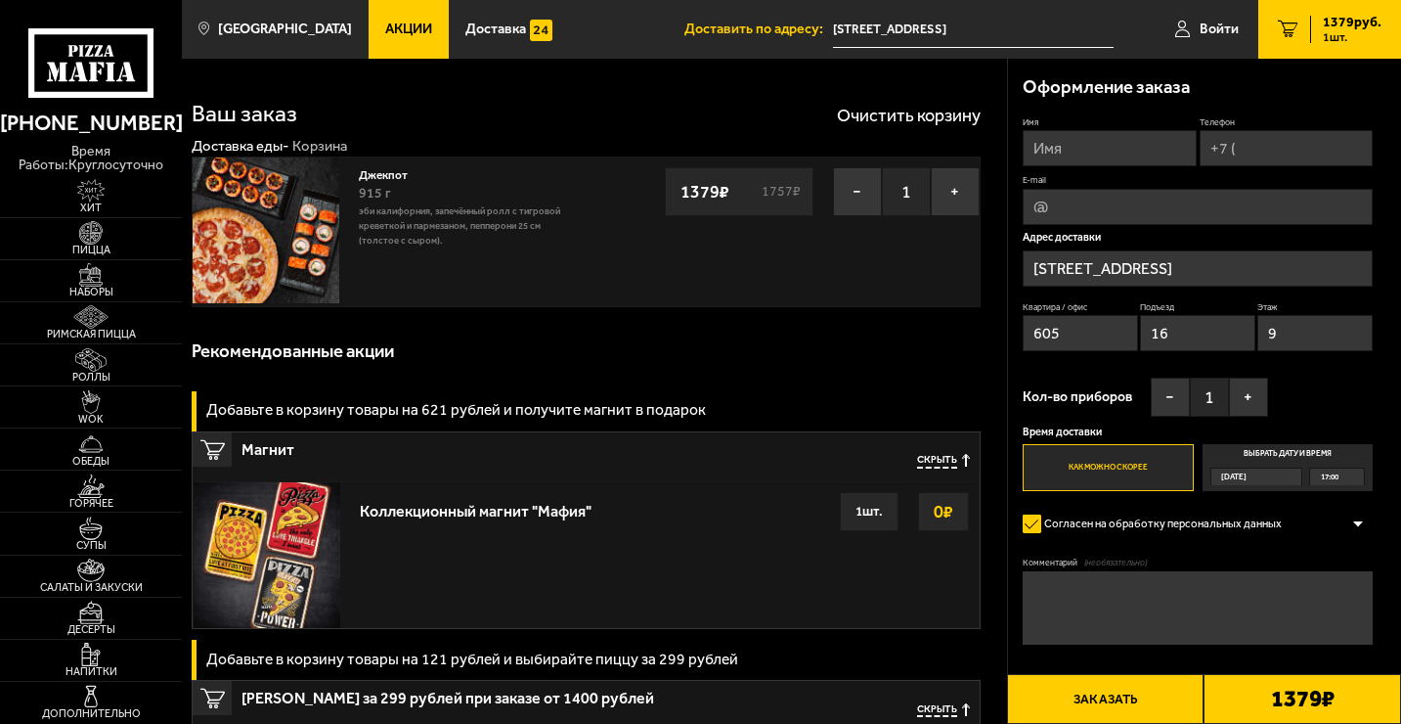
type input "16"
click at [1099, 144] on input "Имя" at bounding box center [1110, 148] width 174 height 36
type input "[PERSON_NAME]"
click at [1317, 147] on input "Телефон" at bounding box center [1287, 148] width 174 height 36
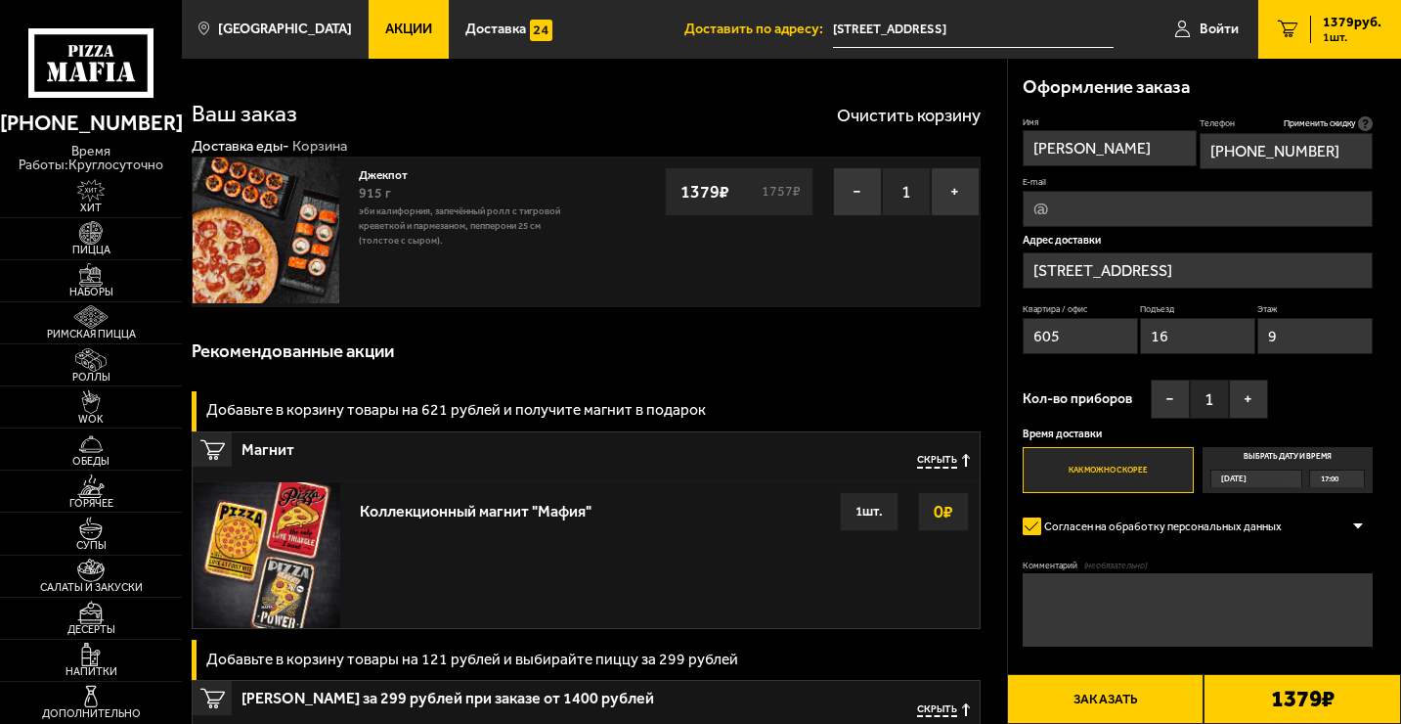
type input "[PHONE_NUMBER]"
click at [1139, 459] on label "Как можно скорее" at bounding box center [1108, 470] width 171 height 47
click at [0, 0] on input "Как можно скорее" at bounding box center [0, 0] width 0 height 0
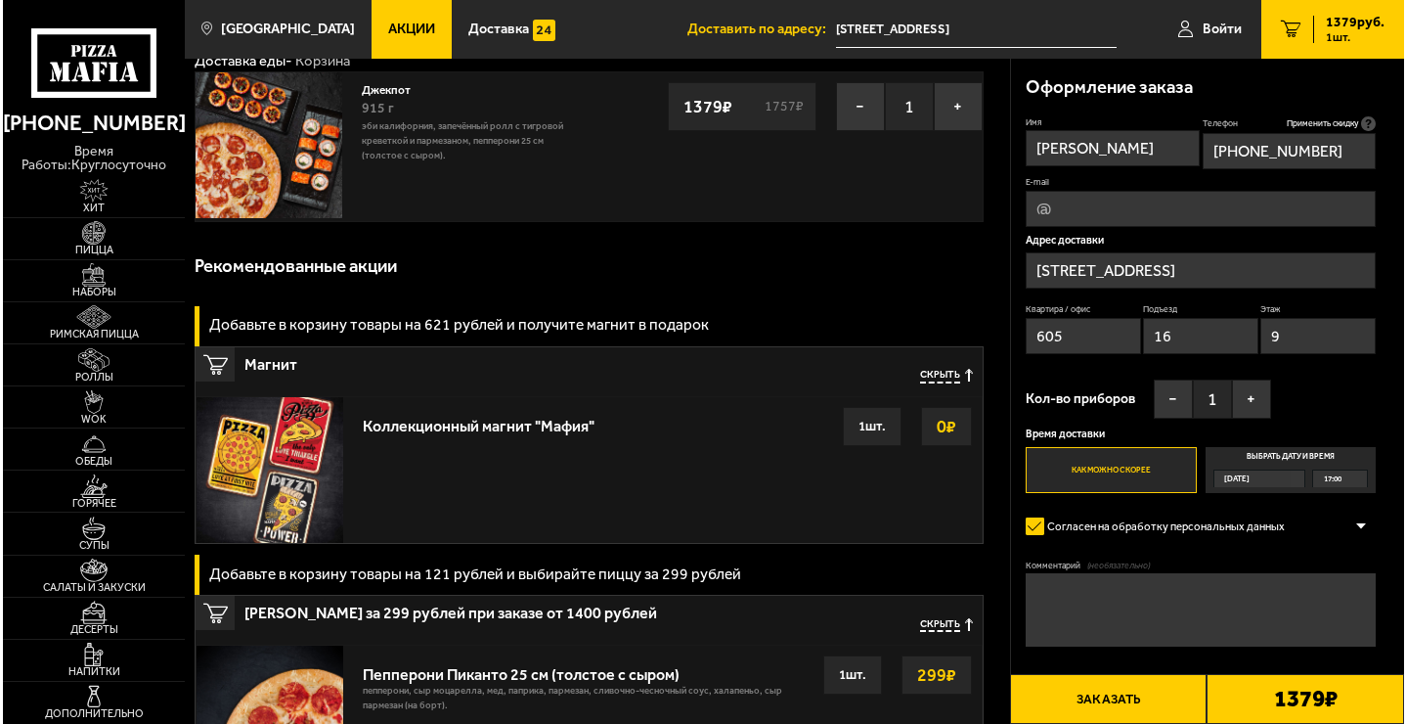
scroll to position [98, 0]
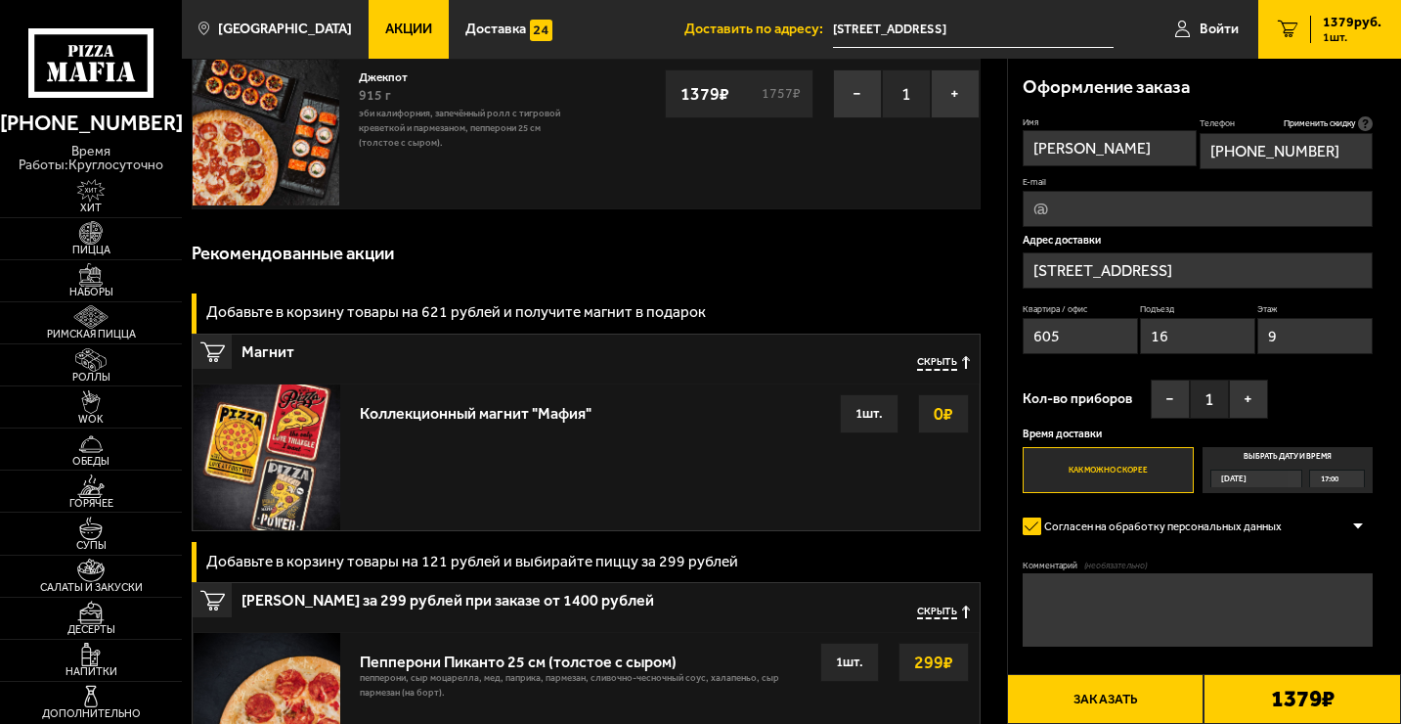
click at [1085, 695] on button "Заказать" at bounding box center [1105, 699] width 197 height 50
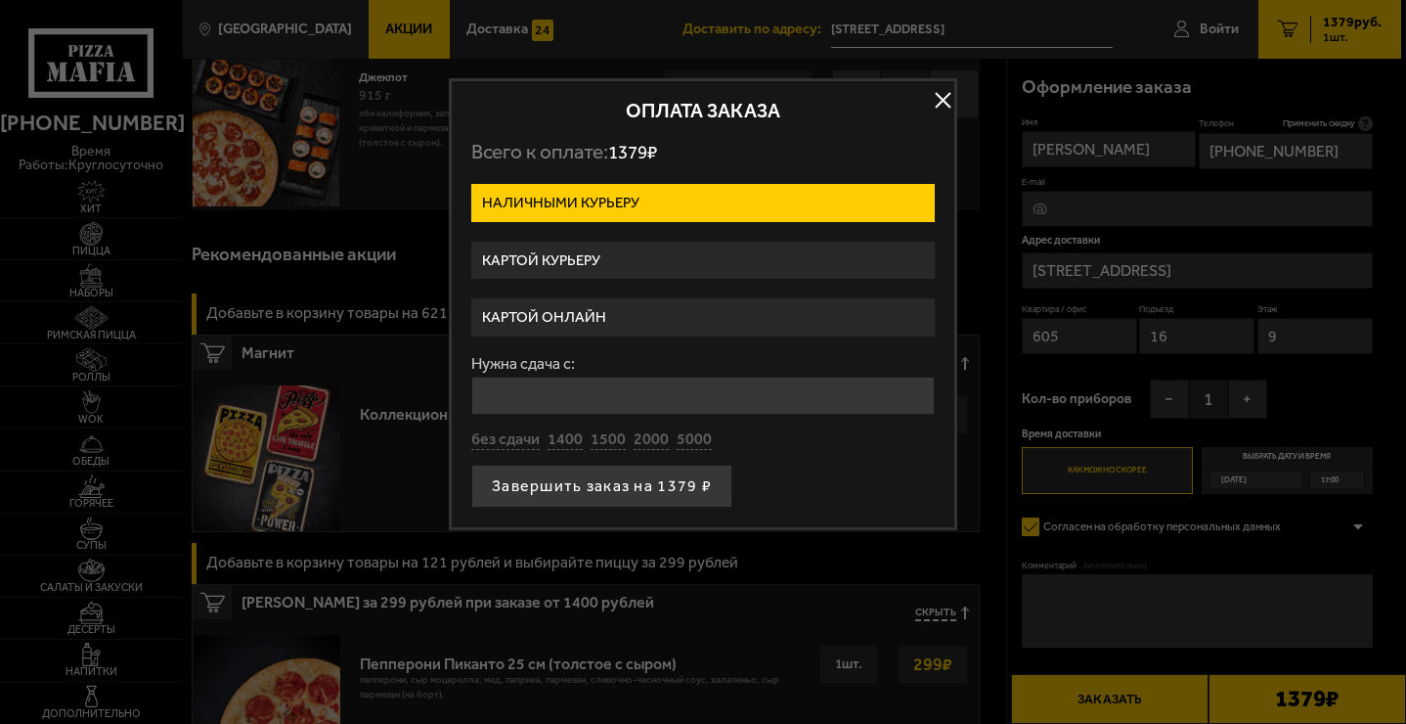
click at [725, 203] on label "Наличными курьеру" at bounding box center [702, 203] width 463 height 38
click at [0, 0] on input "Наличными курьеру" at bounding box center [0, 0] width 0 height 0
click at [522, 436] on button "без сдачи" at bounding box center [505, 440] width 68 height 22
type input "0"
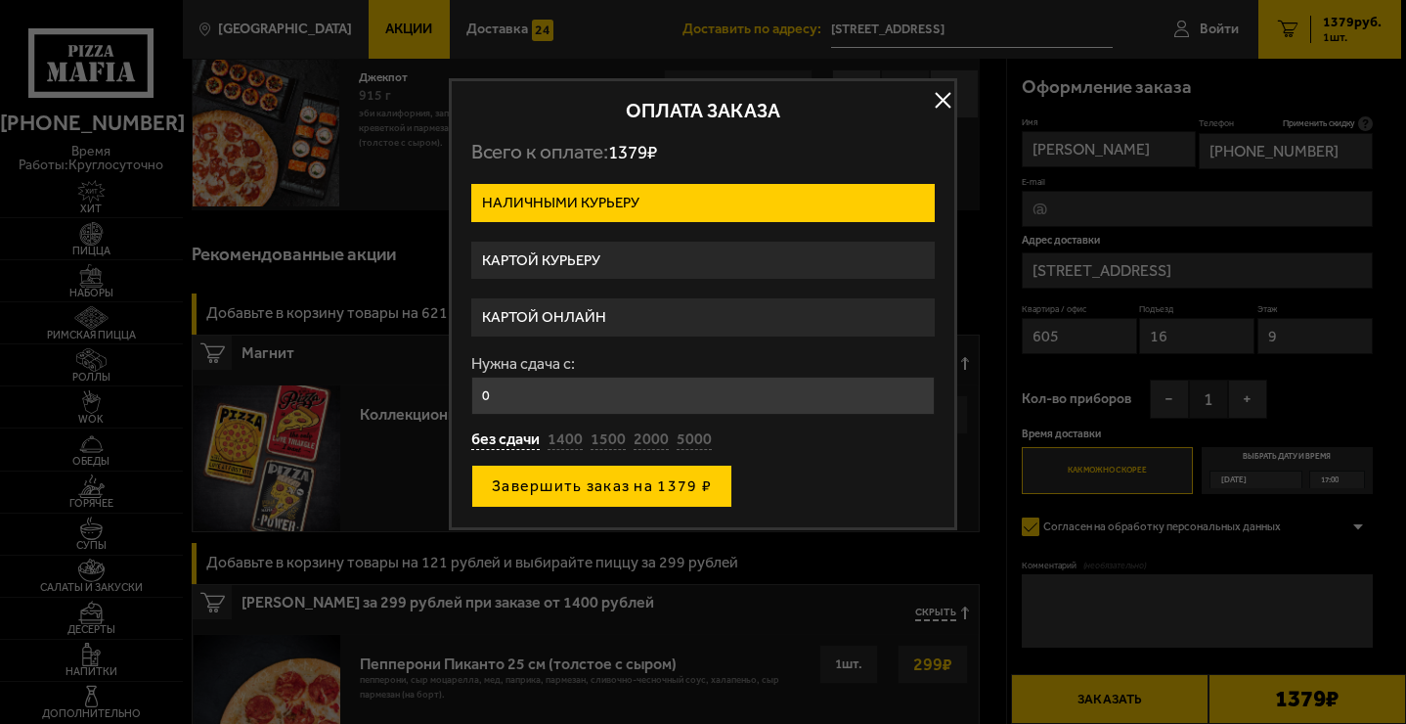
click at [546, 482] on button "Завершить заказ на 1379 ₽" at bounding box center [601, 485] width 261 height 43
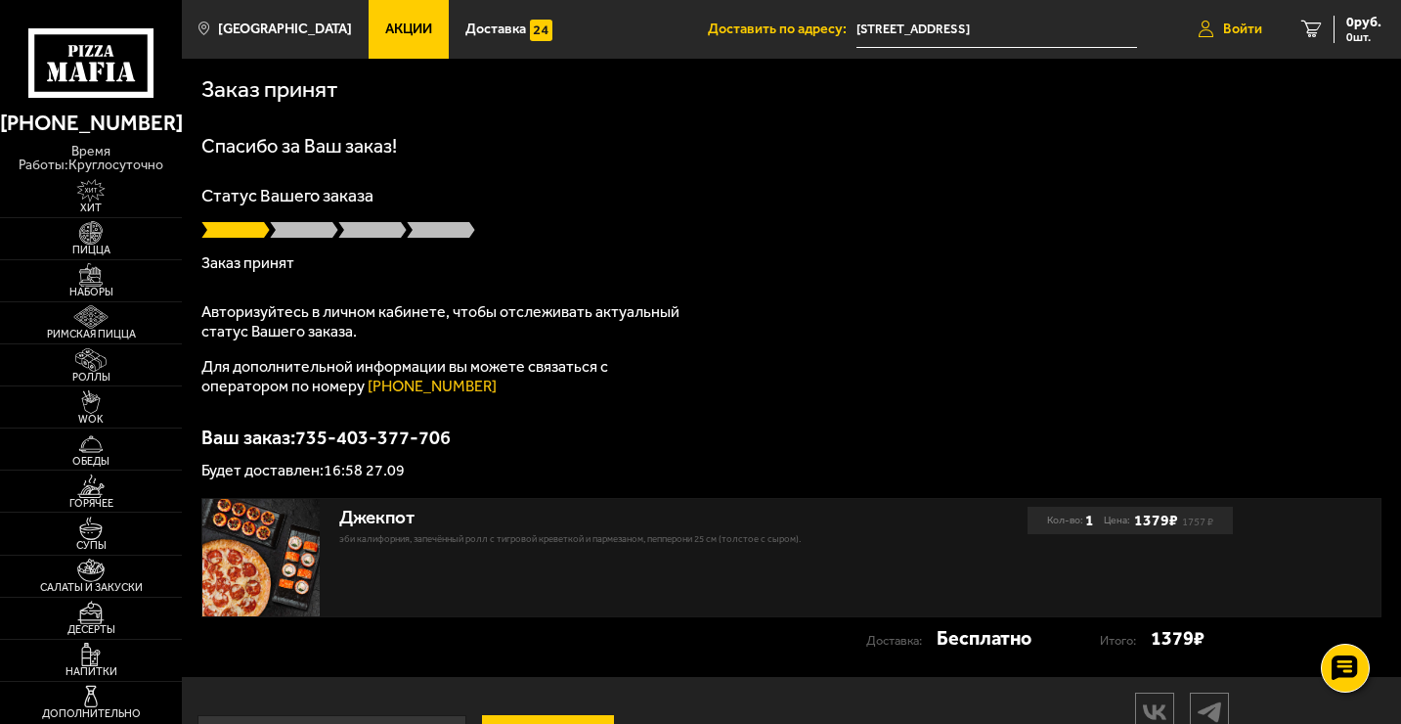
click at [1250, 27] on span "Войти" at bounding box center [1242, 29] width 39 height 14
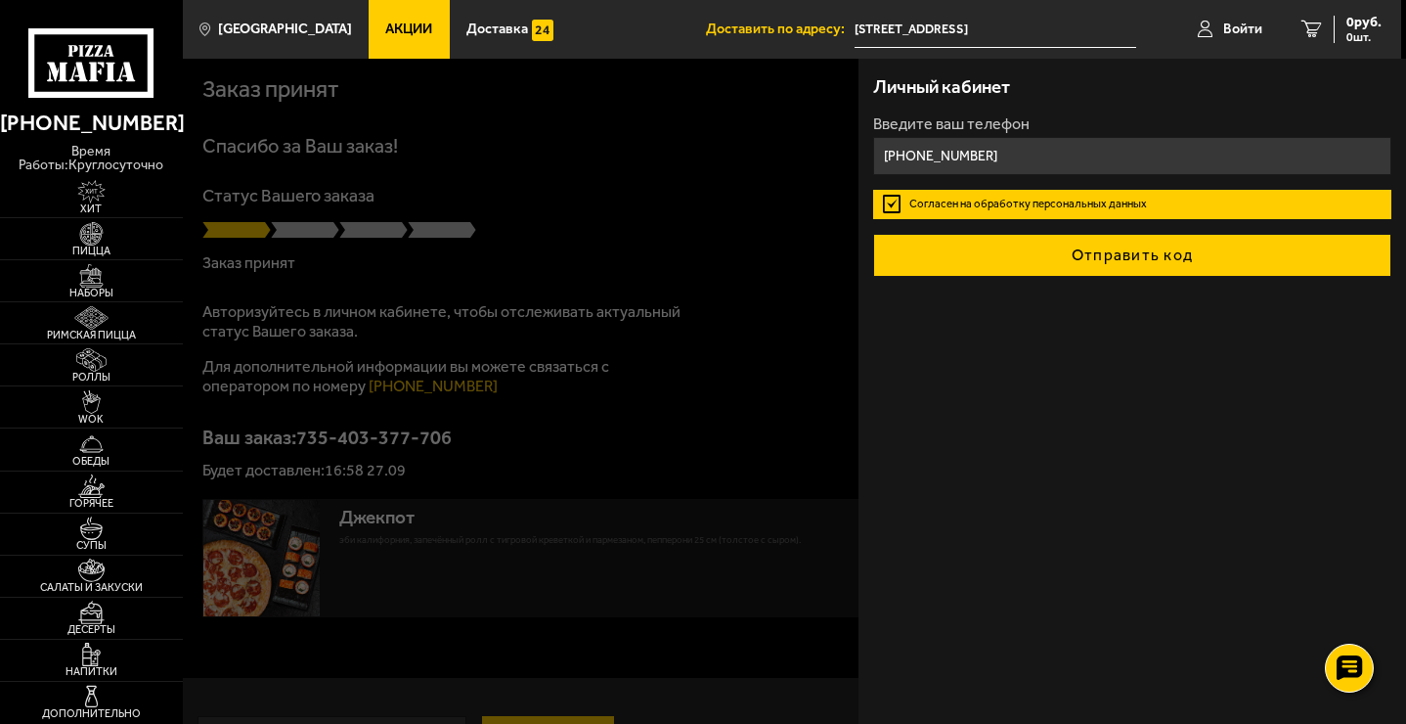
type input "[PHONE_NUMBER]"
click at [1157, 247] on button "Отправить код" at bounding box center [1132, 255] width 518 height 43
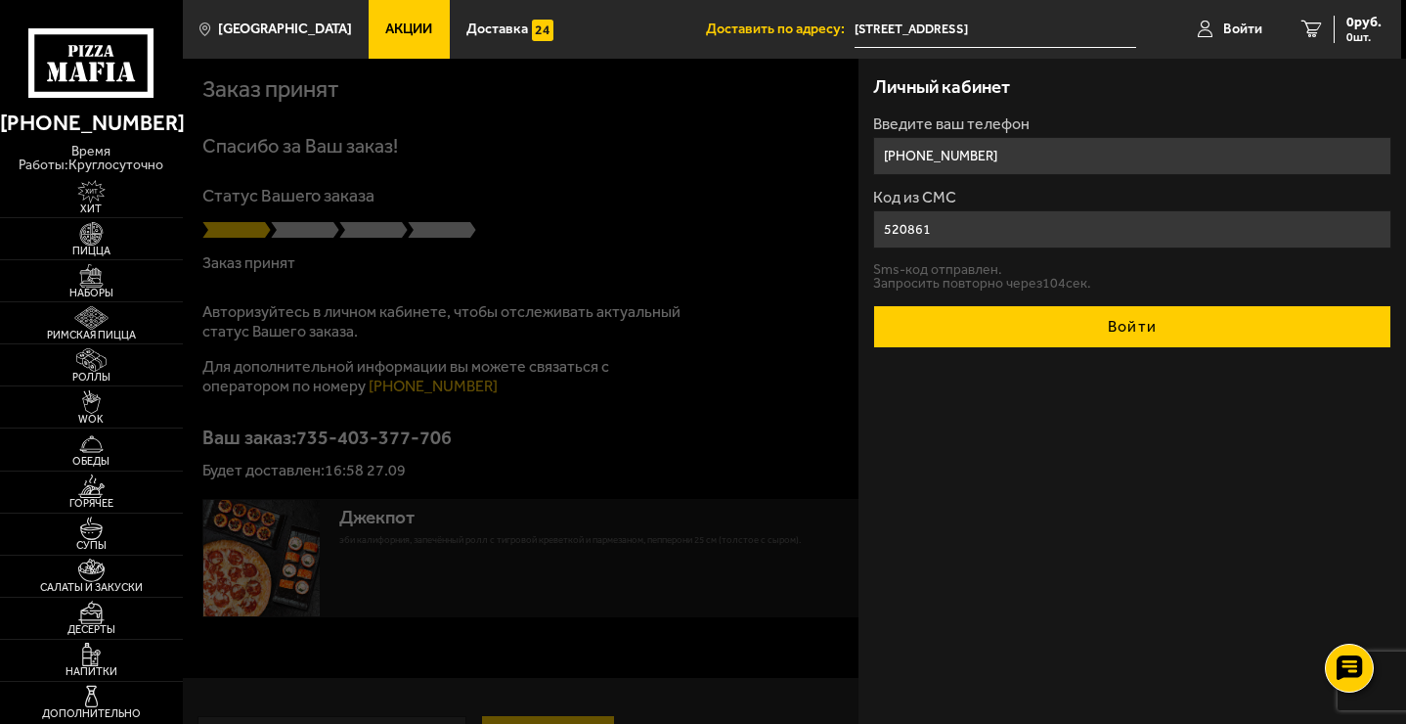
type input "520861"
click at [1139, 338] on button "Войти" at bounding box center [1132, 326] width 518 height 43
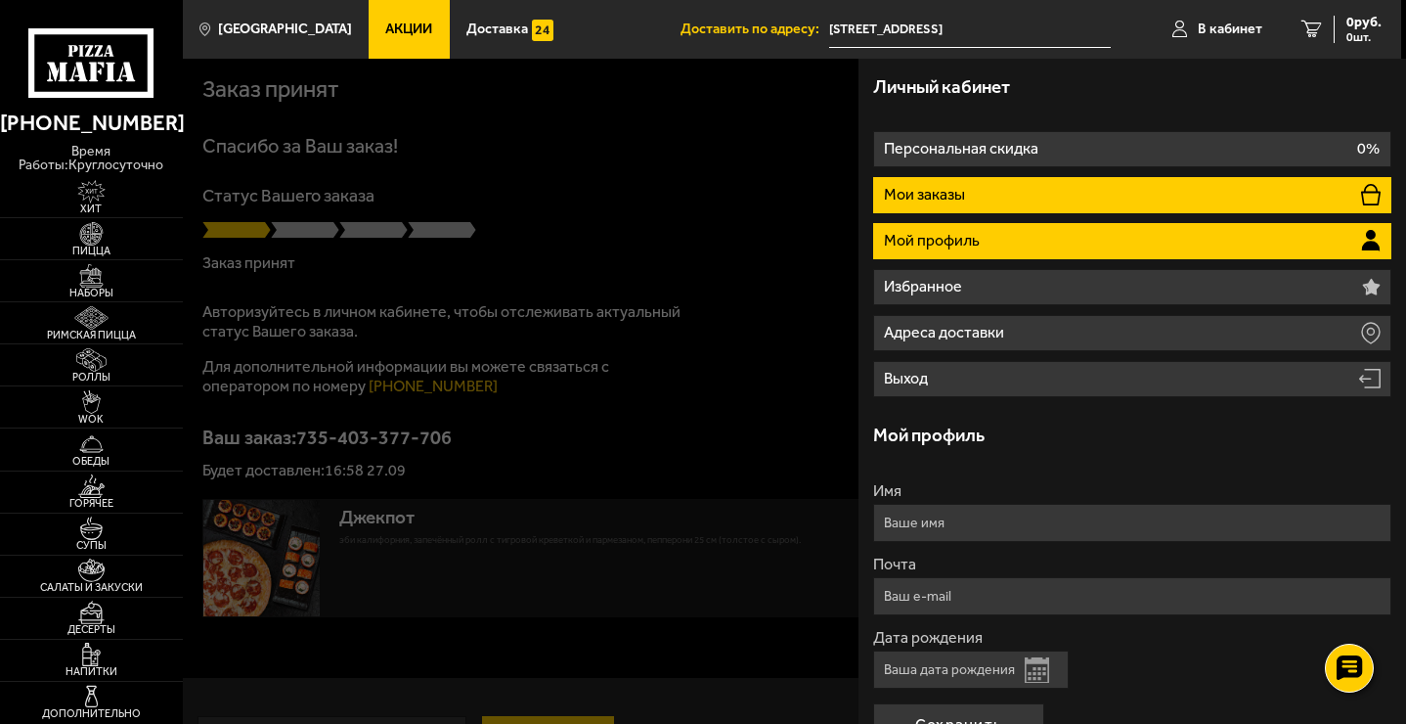
click at [1123, 195] on li "Мои заказы" at bounding box center [1132, 195] width 518 height 36
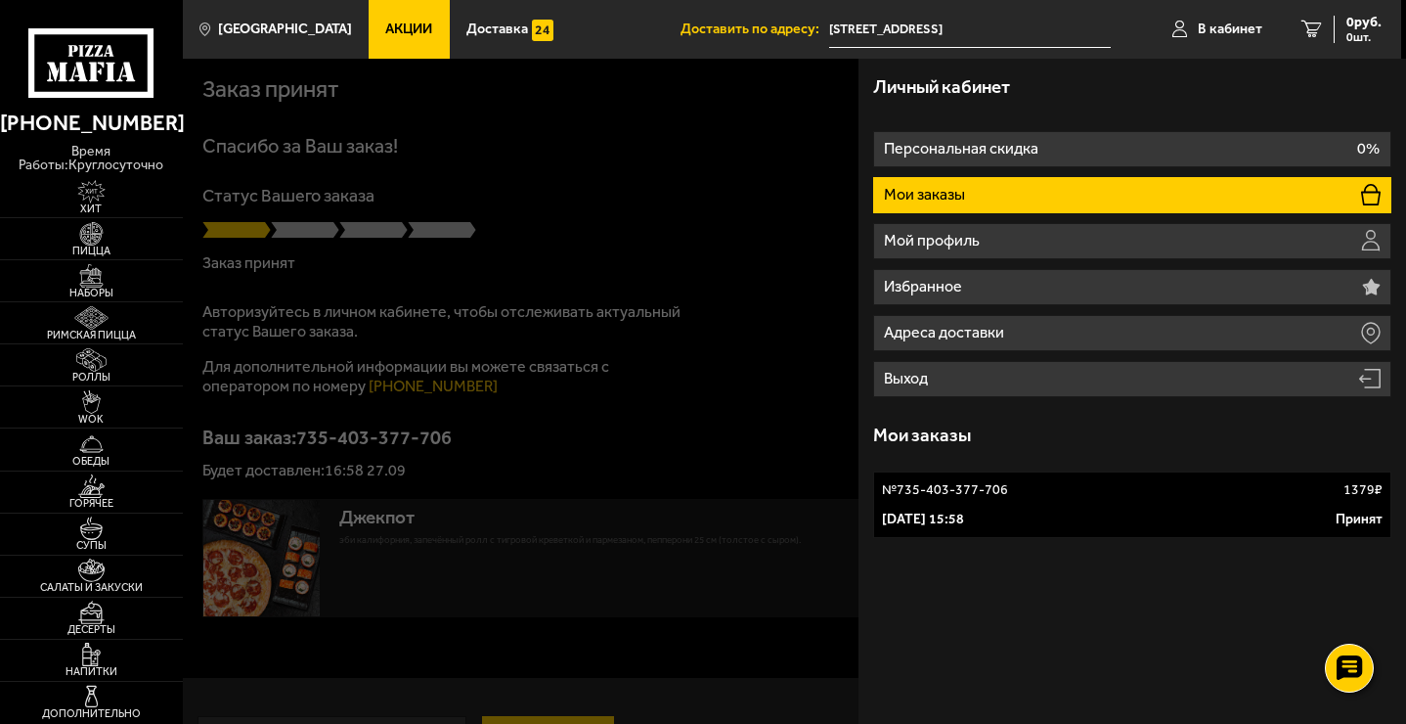
click at [1105, 505] on link "№ 735-403-377-706 1379 ₽ [DATE] 15:58 Принят" at bounding box center [1132, 504] width 518 height 66
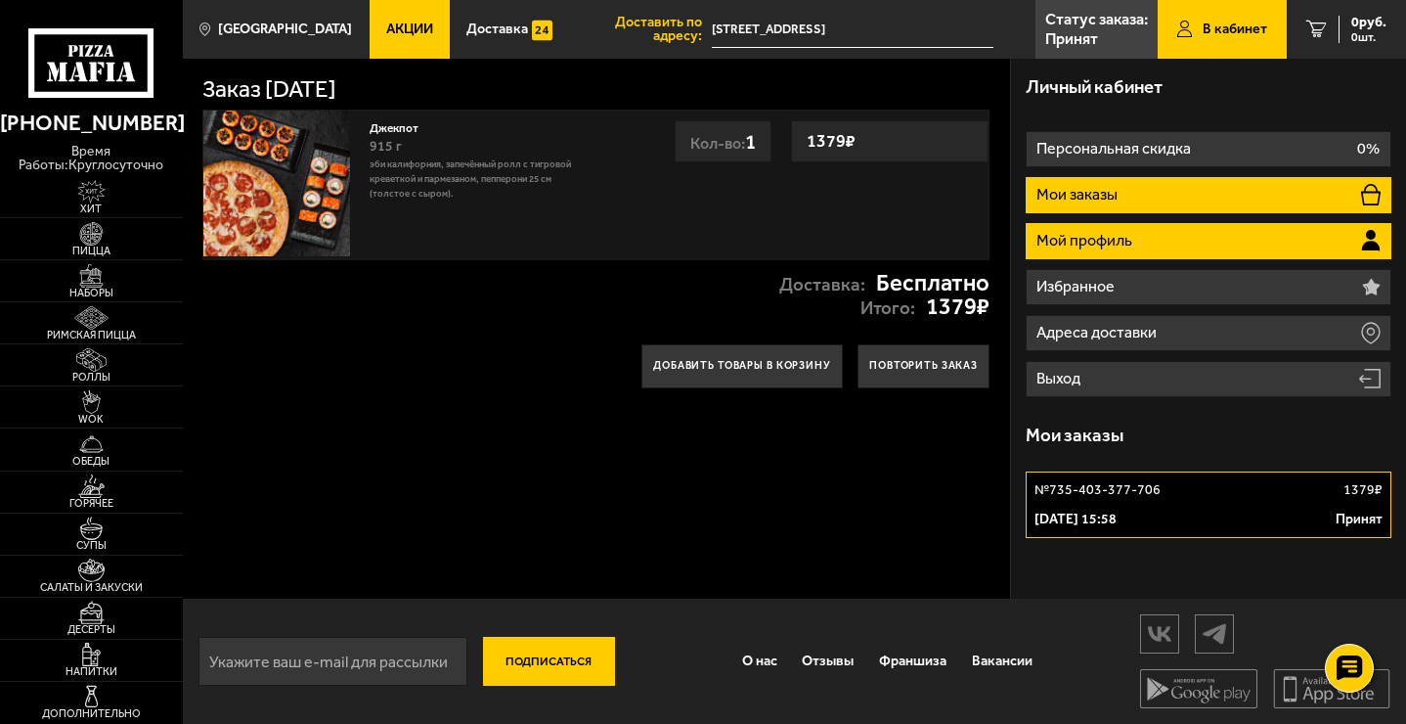
click at [1106, 240] on p "Мой профиль" at bounding box center [1086, 241] width 100 height 16
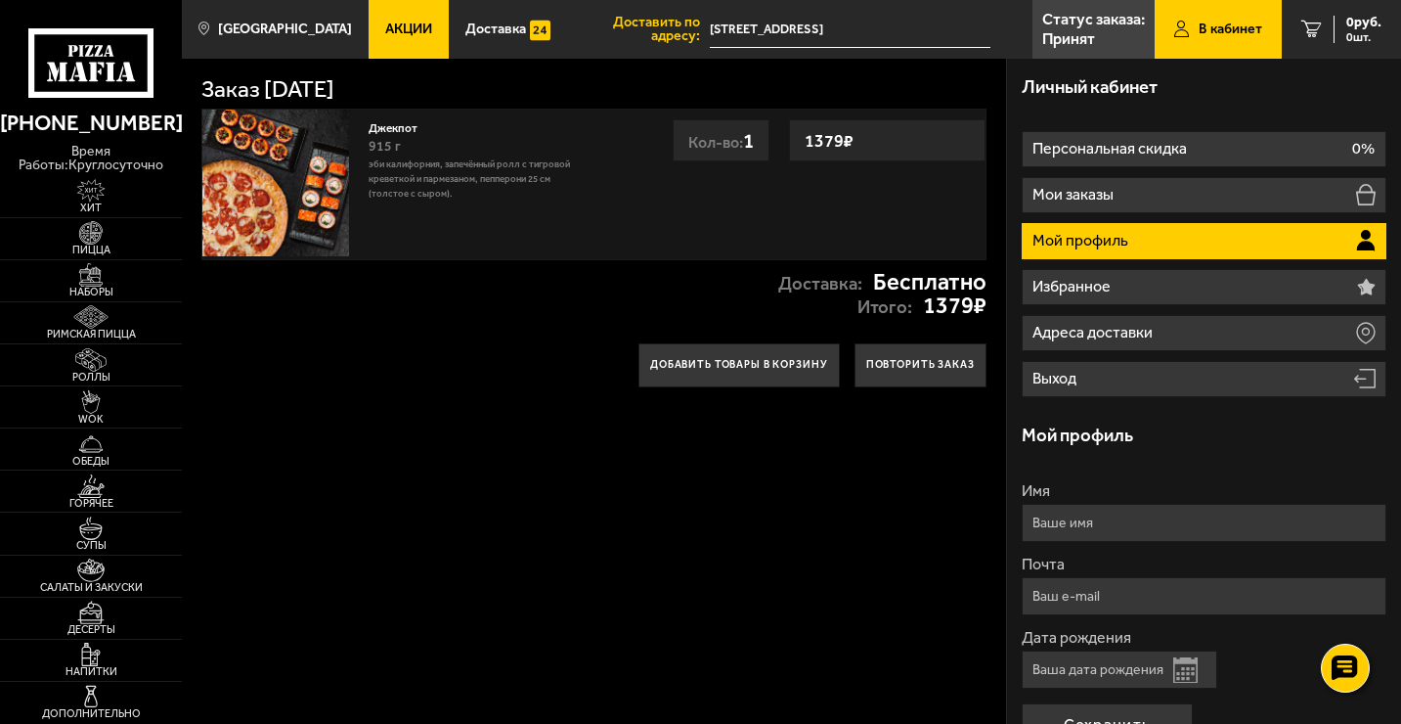
click at [1216, 33] on span "В кабинет" at bounding box center [1231, 29] width 64 height 14
click at [1242, 42] on link "В кабинет" at bounding box center [1218, 29] width 127 height 59
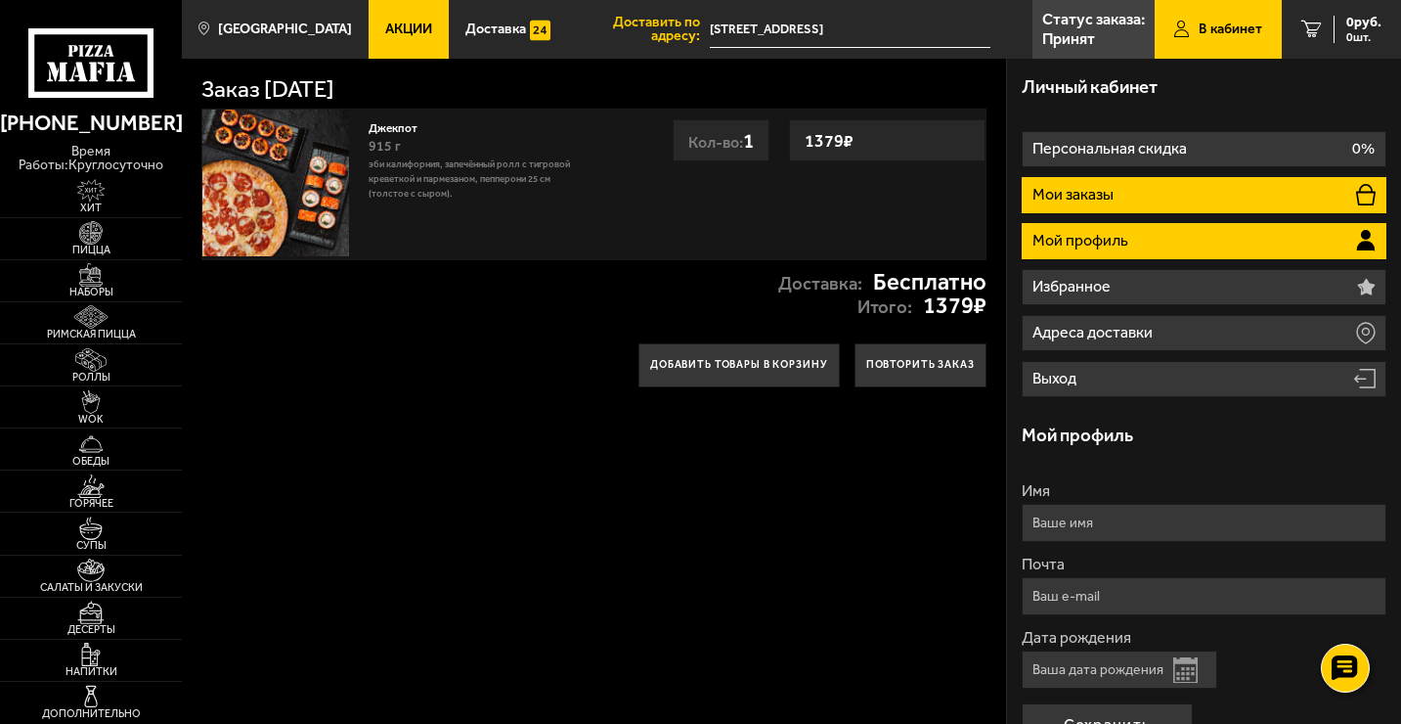
click at [1186, 190] on li "Мои заказы" at bounding box center [1204, 195] width 365 height 36
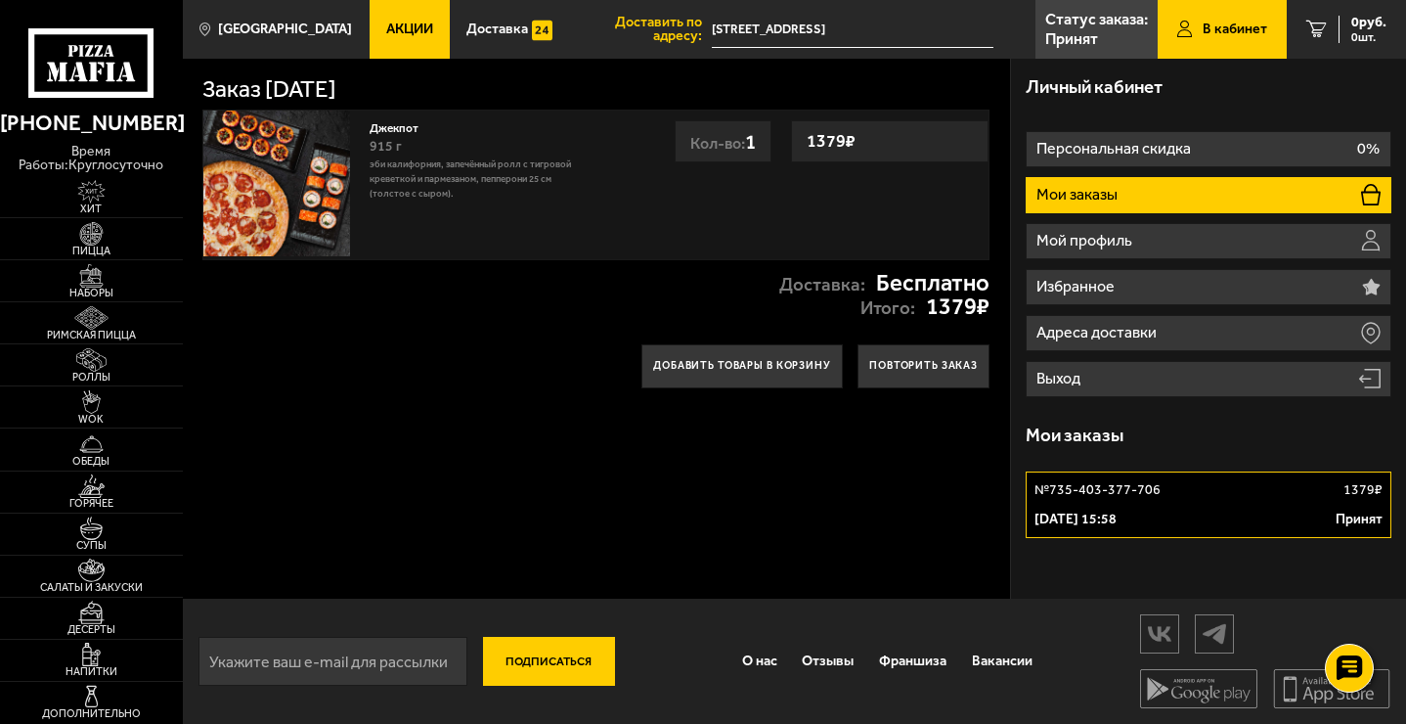
click at [1112, 485] on p "№ 735-403-377-706" at bounding box center [1097, 490] width 126 height 20
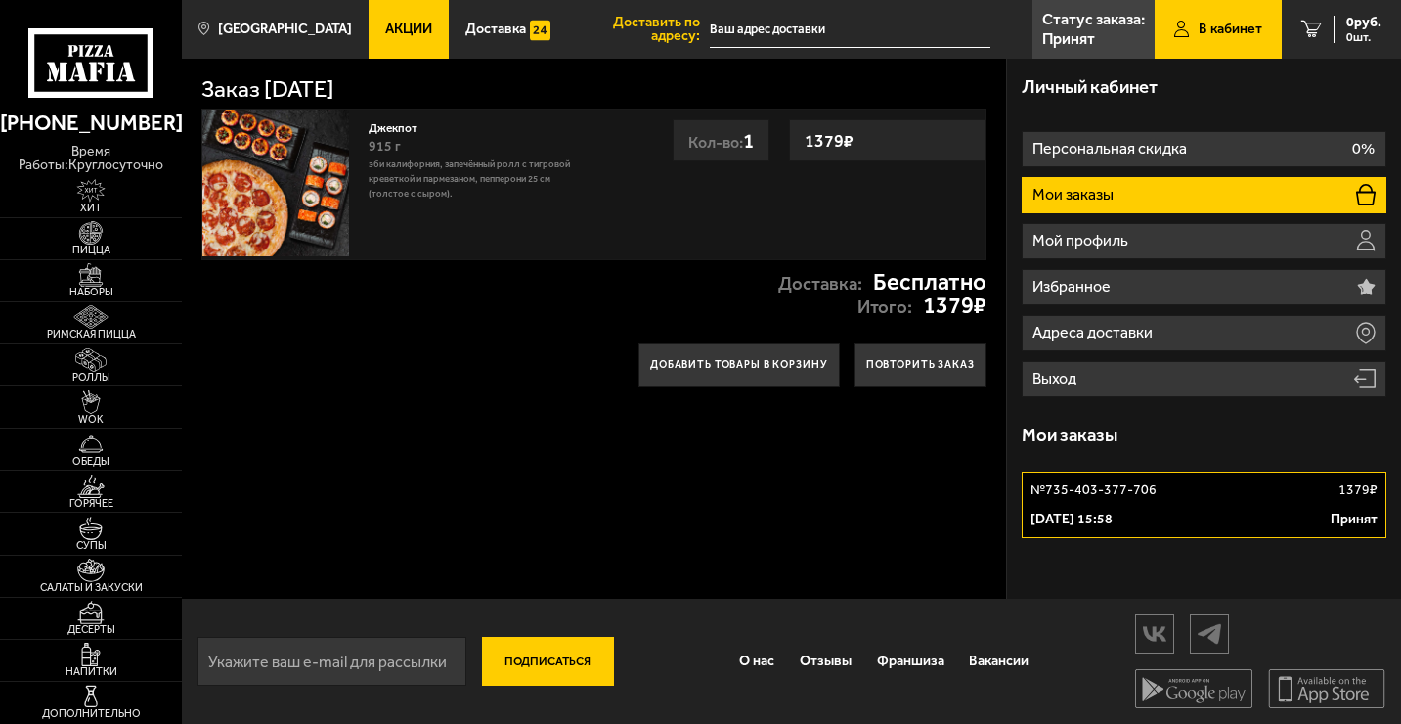
type input "[STREET_ADDRESS]"
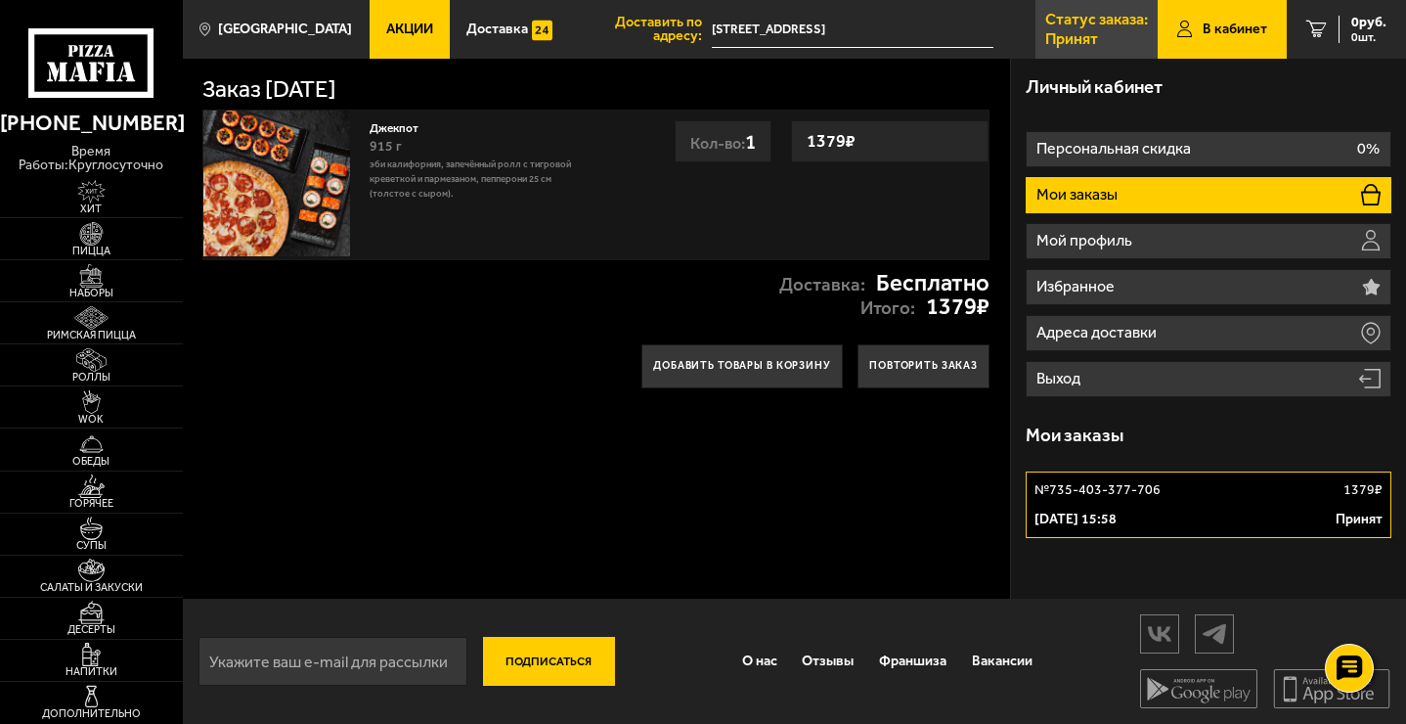
click at [1073, 22] on p "Статус заказа:" at bounding box center [1096, 20] width 103 height 16
